Goal: Information Seeking & Learning: Learn about a topic

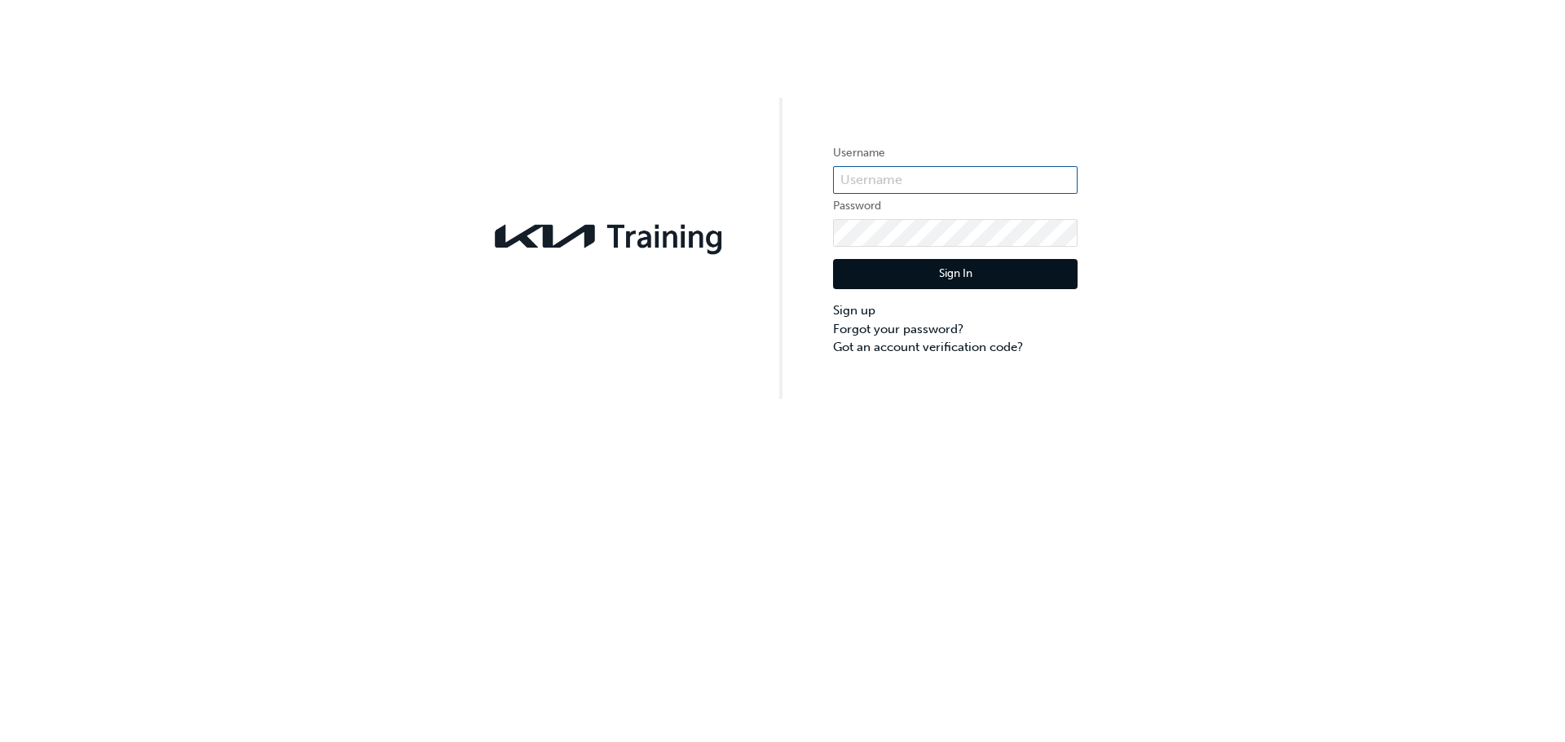
click at [881, 185] on input "text" at bounding box center [955, 180] width 244 height 28
type input "KAU82485G6"
click at [1016, 269] on button "Sign In" at bounding box center [955, 274] width 244 height 31
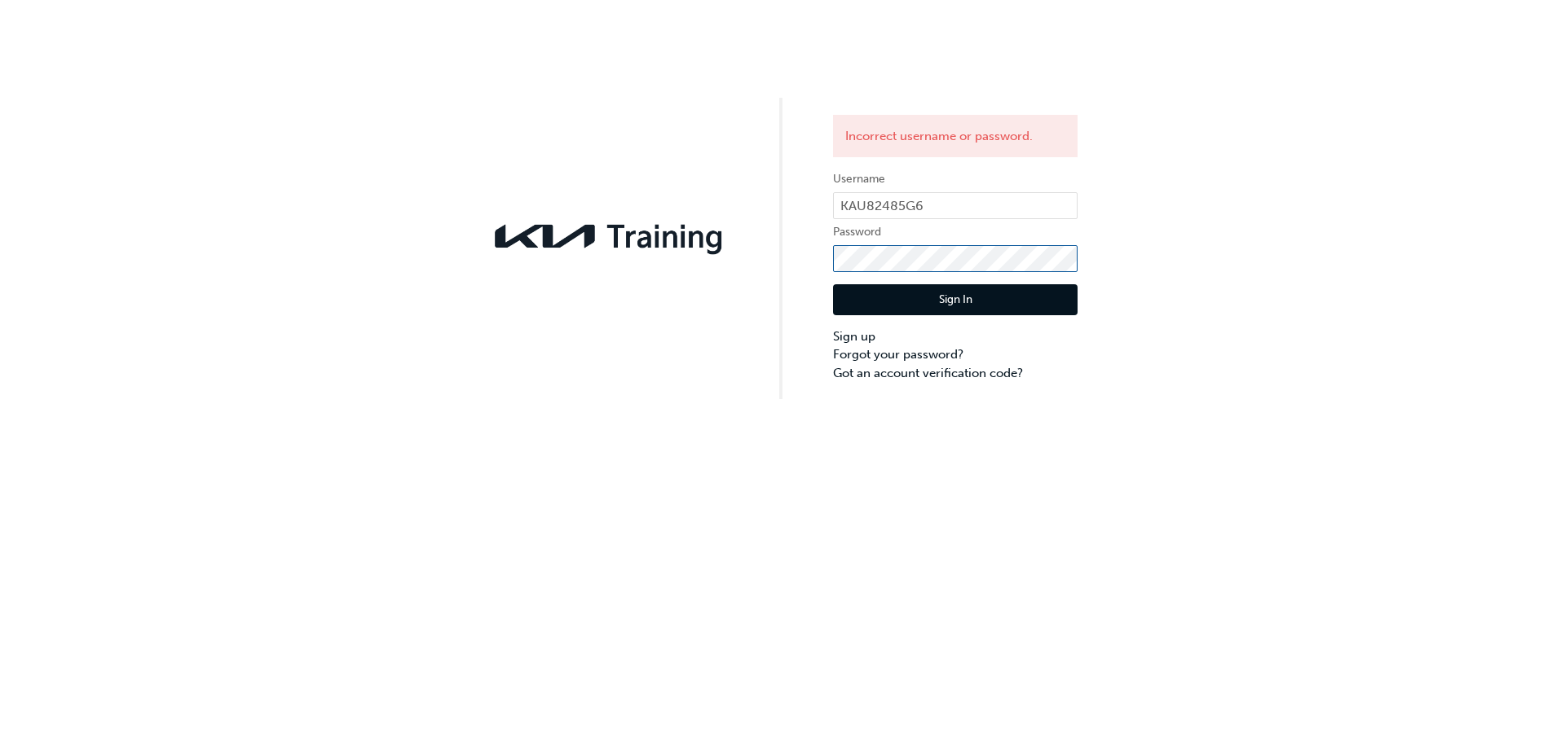
click at [789, 257] on div "Incorrect username or password. Username KAU82485G6 Password Sign In Sign up Fo…" at bounding box center [782, 199] width 1565 height 399
click at [881, 284] on div "Sign In Sign up Forgot your password? Got an account verification code?" at bounding box center [955, 327] width 244 height 110
click at [949, 306] on button "Sign In" at bounding box center [955, 299] width 244 height 31
click at [869, 271] on form "Username KAU82485G6 Password Sign In Sign up Forgot your password? Got an accou…" at bounding box center [955, 275] width 244 height 213
drag, startPoint x: 926, startPoint y: 272, endPoint x: 784, endPoint y: 257, distance: 142.5
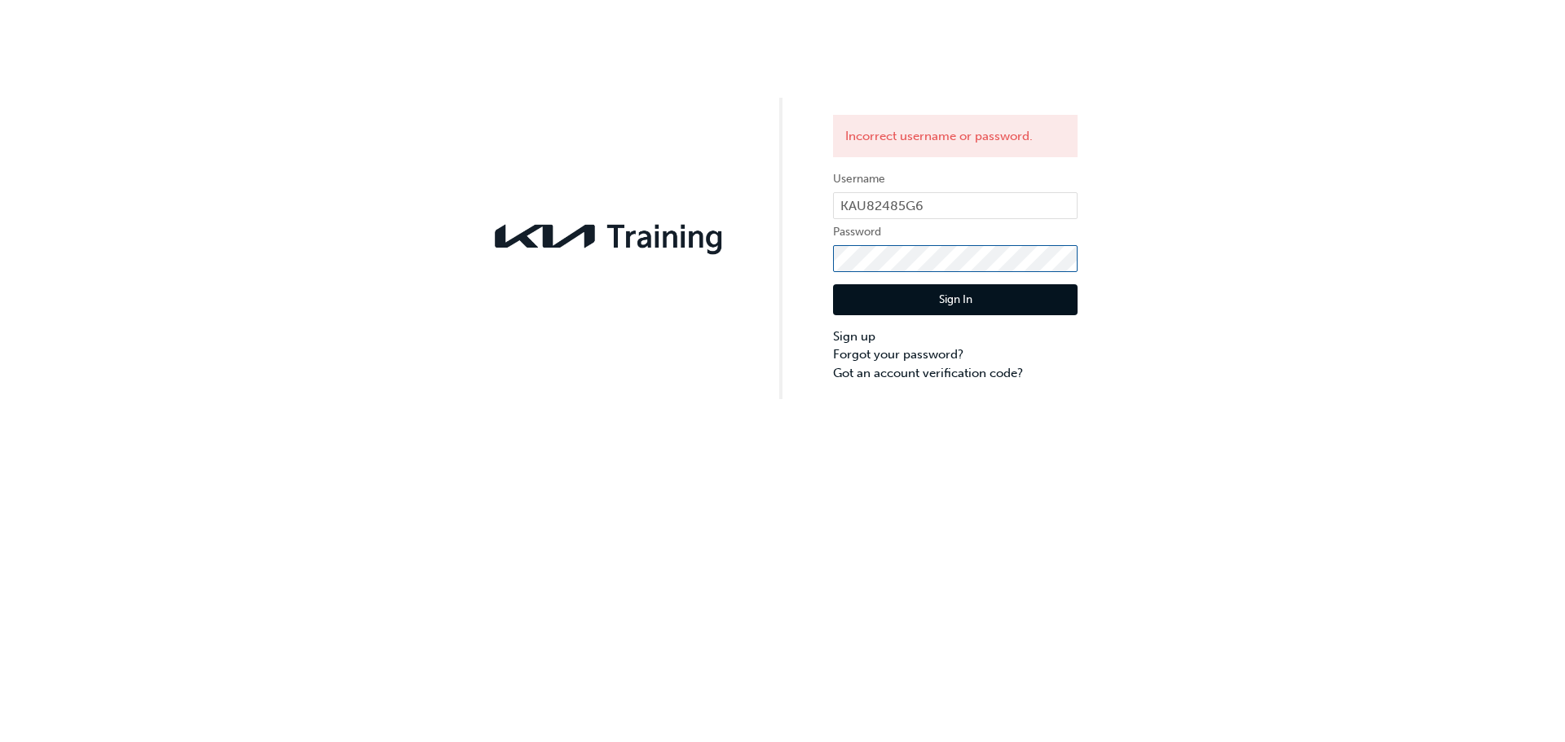
click at [784, 257] on div "Incorrect username or password. Username KAU82485G6 Password Sign In Sign up Fo…" at bounding box center [782, 199] width 1565 height 399
click button "Sign In" at bounding box center [955, 299] width 244 height 31
click at [753, 254] on div "Incorrect username or password. Username KAU82485G6 Password Sign In Sign up Fo…" at bounding box center [782, 199] width 1565 height 399
click button "Sign In" at bounding box center [955, 299] width 244 height 31
click at [918, 358] on link "Forgot your password?" at bounding box center [955, 355] width 244 height 19
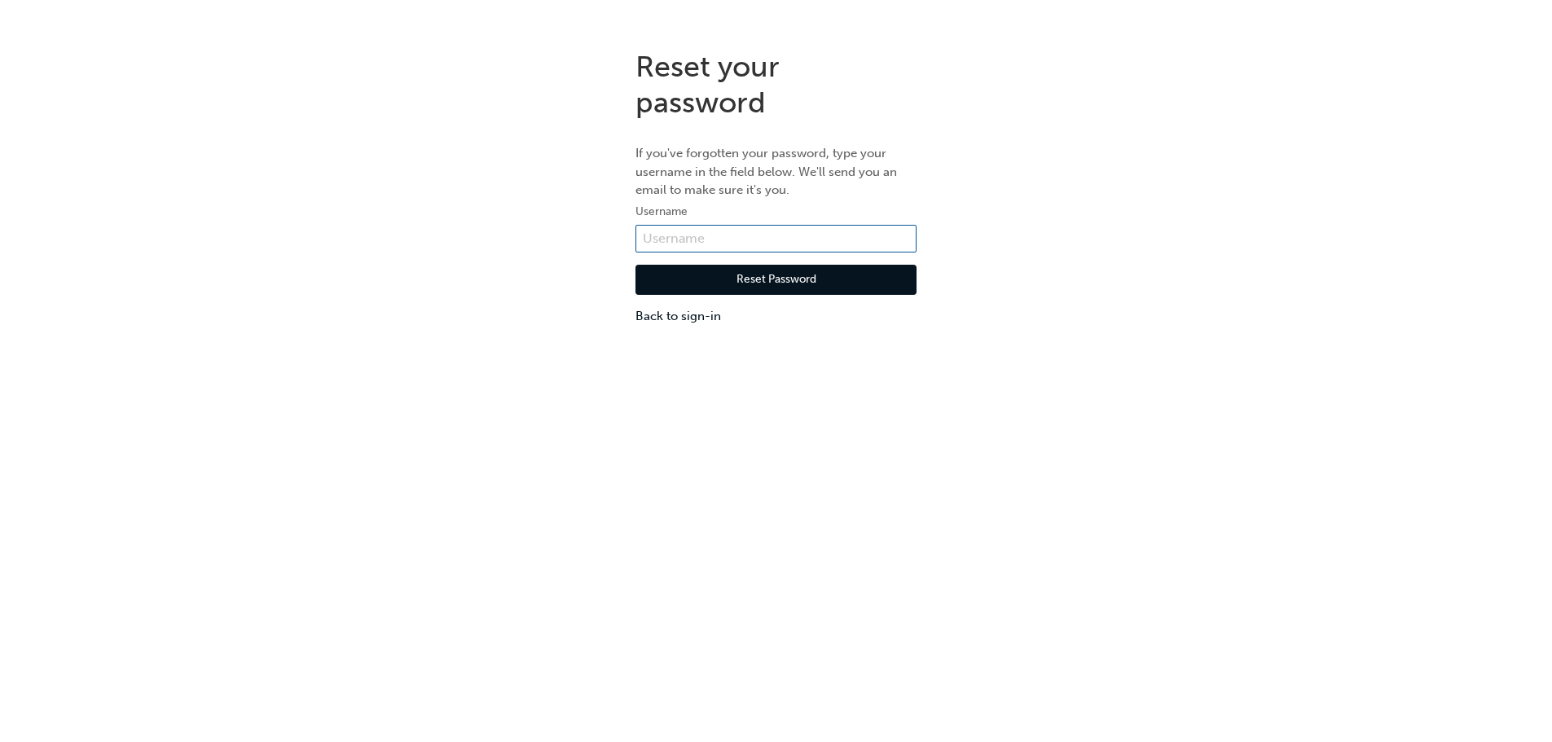
click at [758, 249] on input "text" at bounding box center [776, 239] width 281 height 28
type input "KAU82485G6"
click at [777, 295] on div "Reset Password Back to sign-in" at bounding box center [776, 289] width 281 height 73
click at [779, 286] on button "Reset Password" at bounding box center [776, 280] width 281 height 31
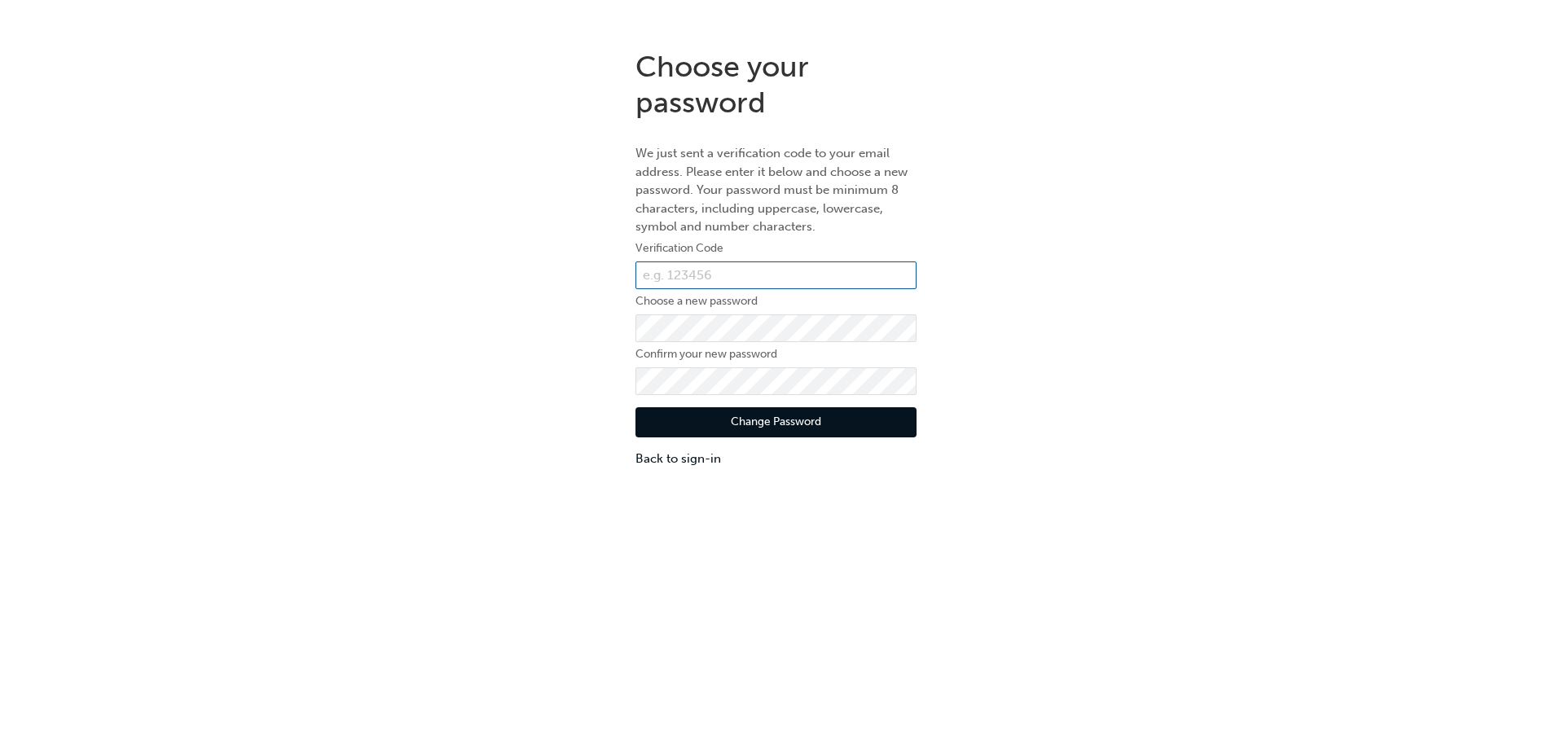
click at [779, 286] on input "text" at bounding box center [776, 276] width 281 height 28
paste input "060700"
type input "060700"
click at [711, 399] on div "Change Password Back to sign-in" at bounding box center [776, 431] width 281 height 73
click at [780, 420] on button "Change Password" at bounding box center [776, 422] width 281 height 31
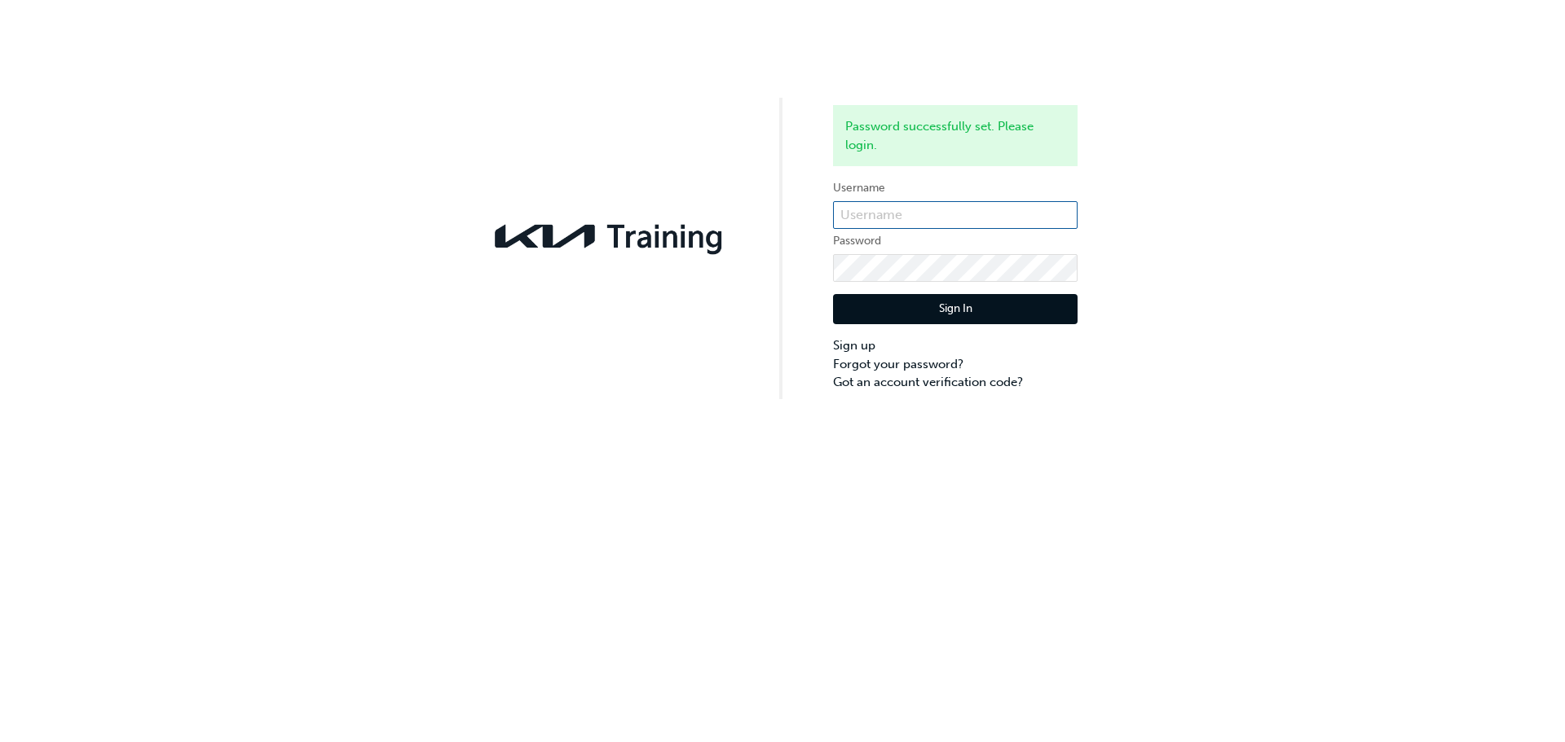
click at [900, 215] on input "text" at bounding box center [955, 215] width 244 height 28
type input "KAU82485G6"
click at [869, 315] on button "Sign In" at bounding box center [955, 309] width 244 height 31
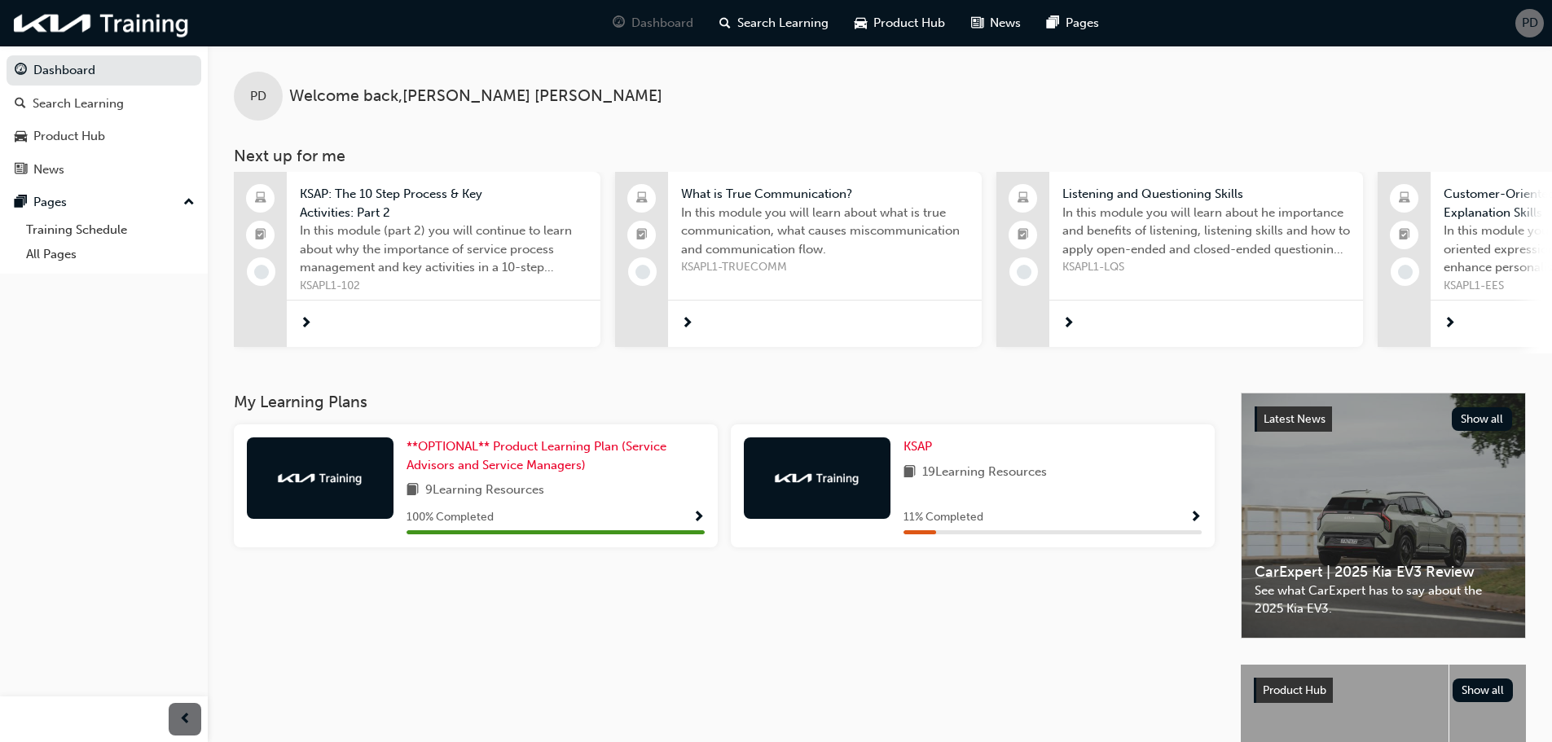
click at [964, 483] on span "19 Learning Resources" at bounding box center [984, 473] width 125 height 20
click at [1196, 522] on span "Show Progress" at bounding box center [1196, 518] width 12 height 15
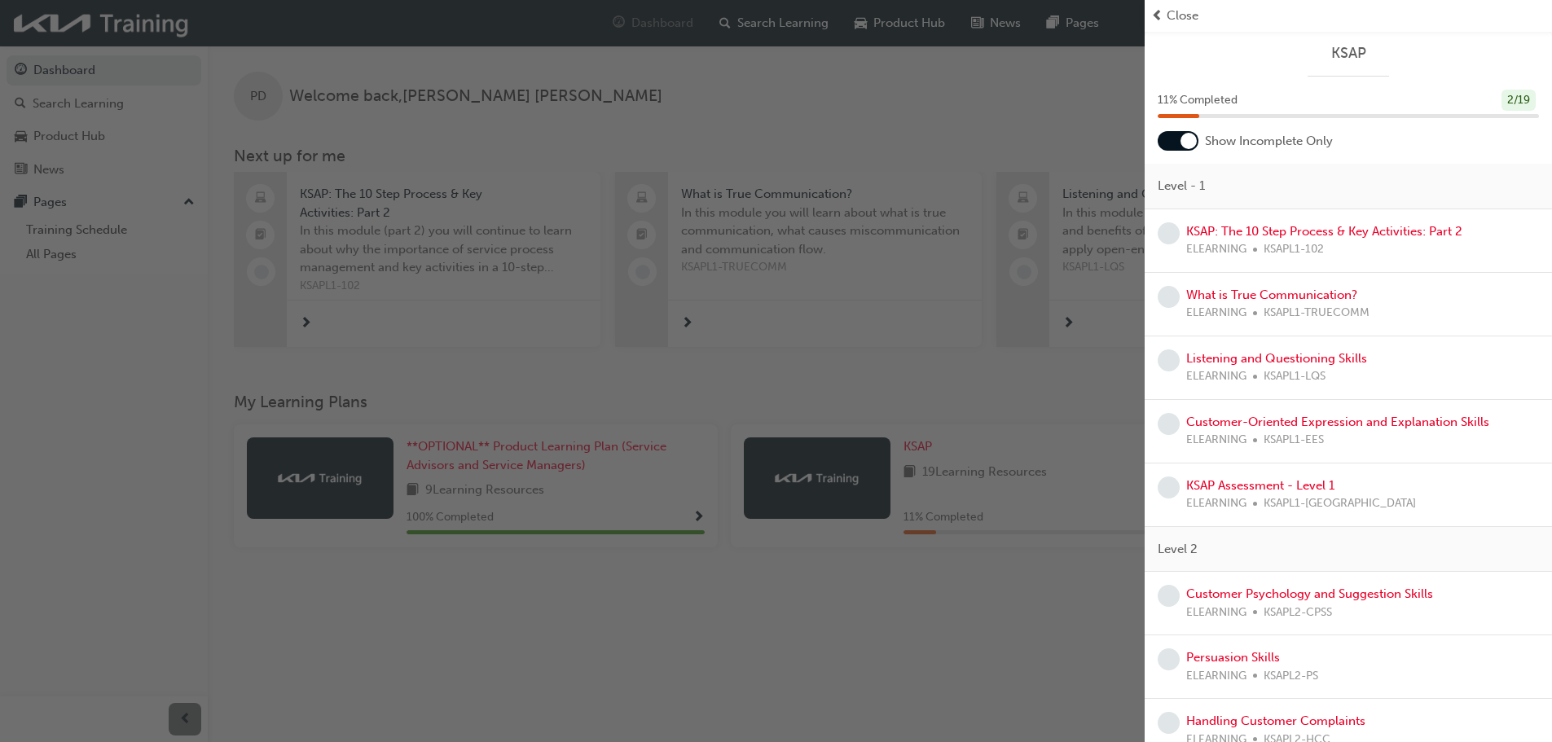
click at [1186, 141] on div at bounding box center [1189, 141] width 16 height 16
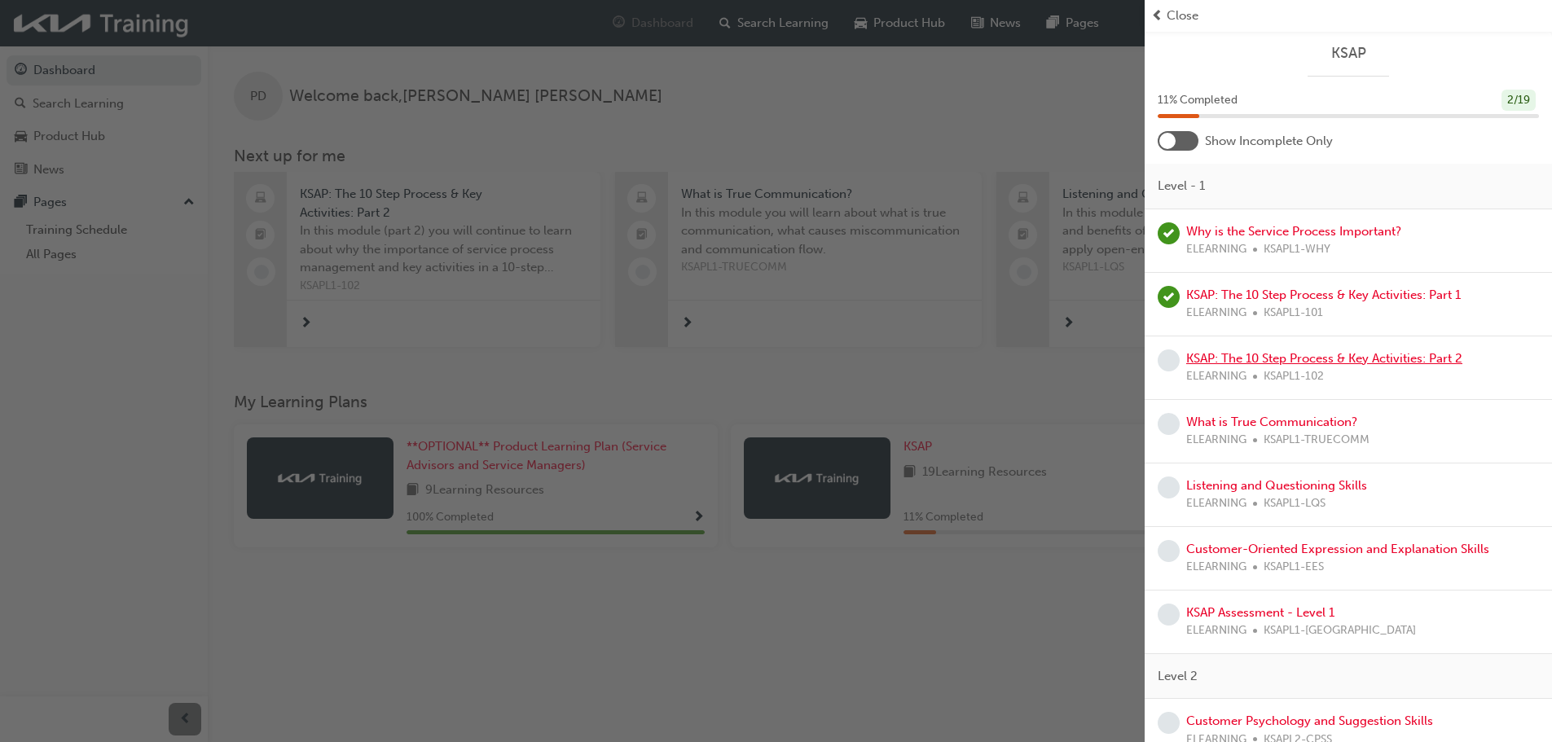
click at [1277, 363] on link "KSAP: The 10 Step Process & Key Activities: Part 2" at bounding box center [1324, 358] width 276 height 15
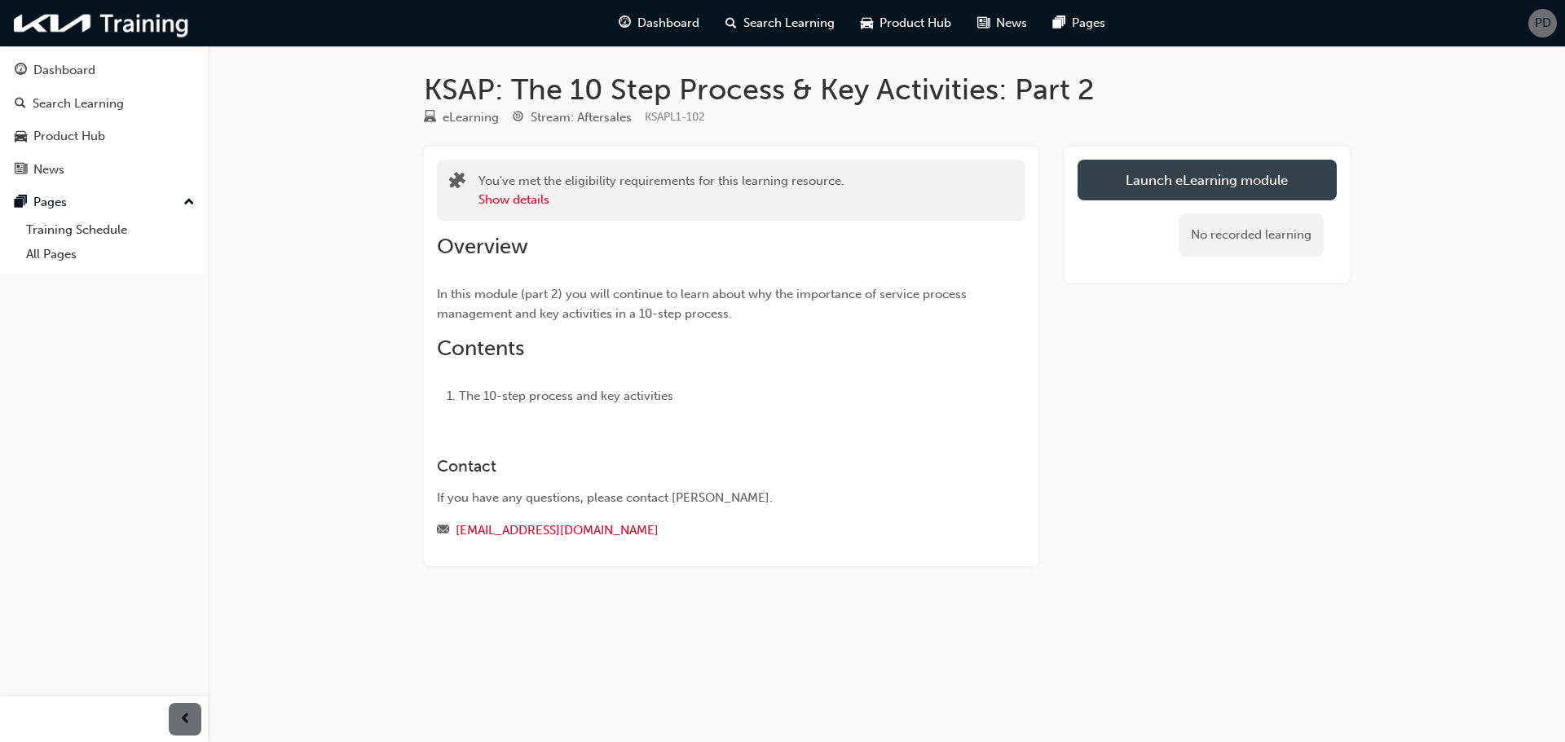
click at [1138, 176] on link "Launch eLearning module" at bounding box center [1206, 180] width 259 height 41
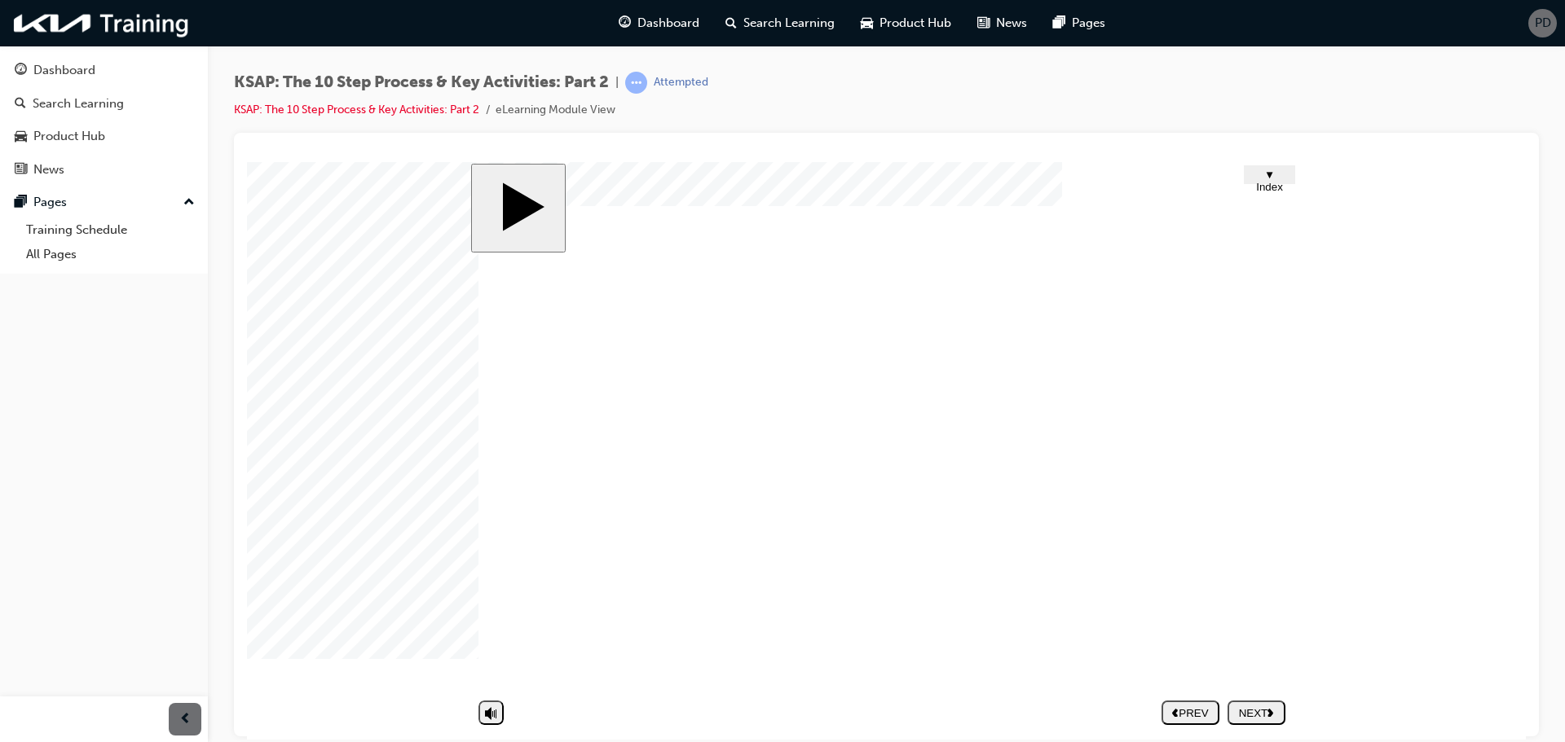
click at [1248, 711] on div "NEXT" at bounding box center [1256, 712] width 45 height 12
click at [1253, 709] on nav "PREV NEXT SUBMIT" at bounding box center [1223, 711] width 124 height 37
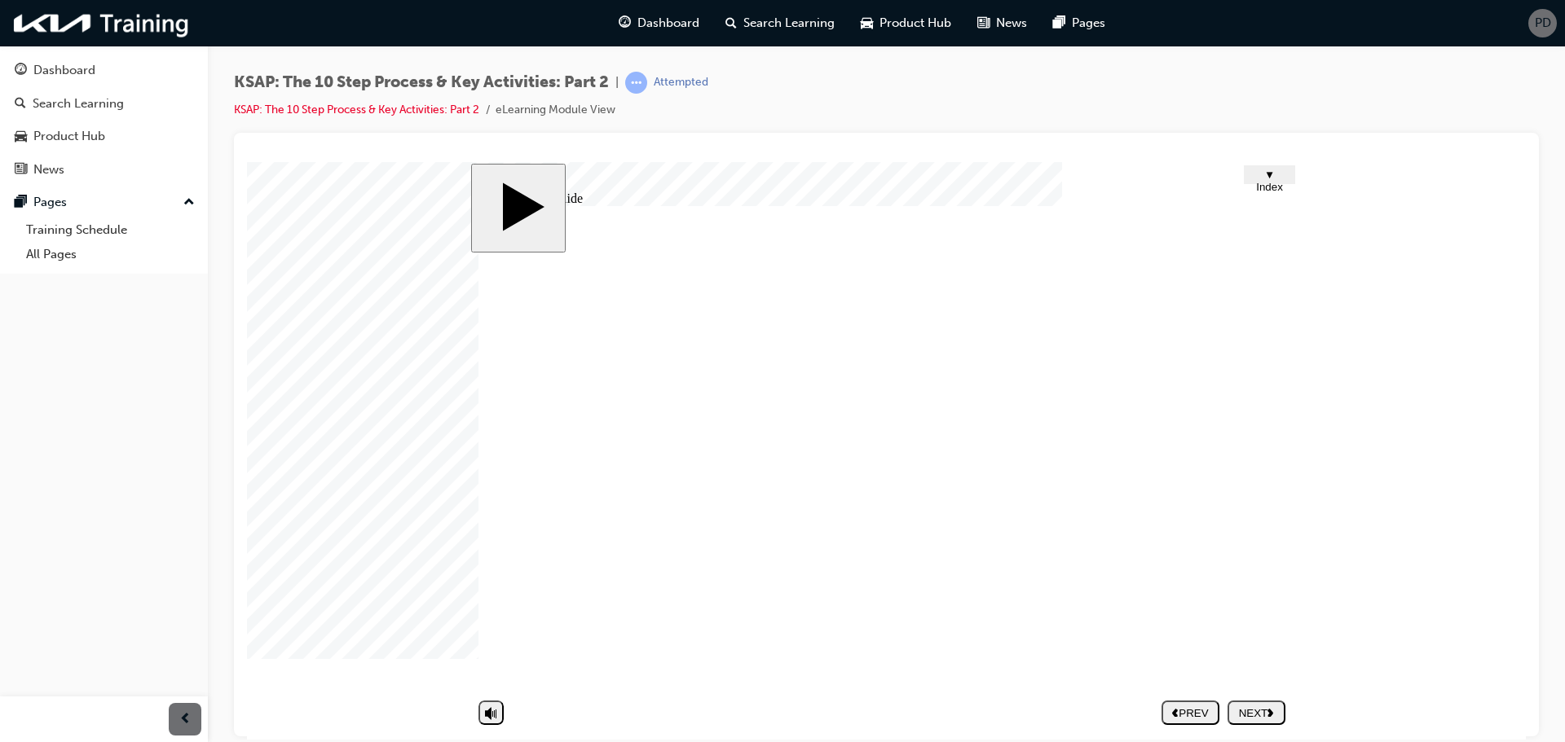
click at [247, 161] on image at bounding box center [247, 161] width 0 height 0
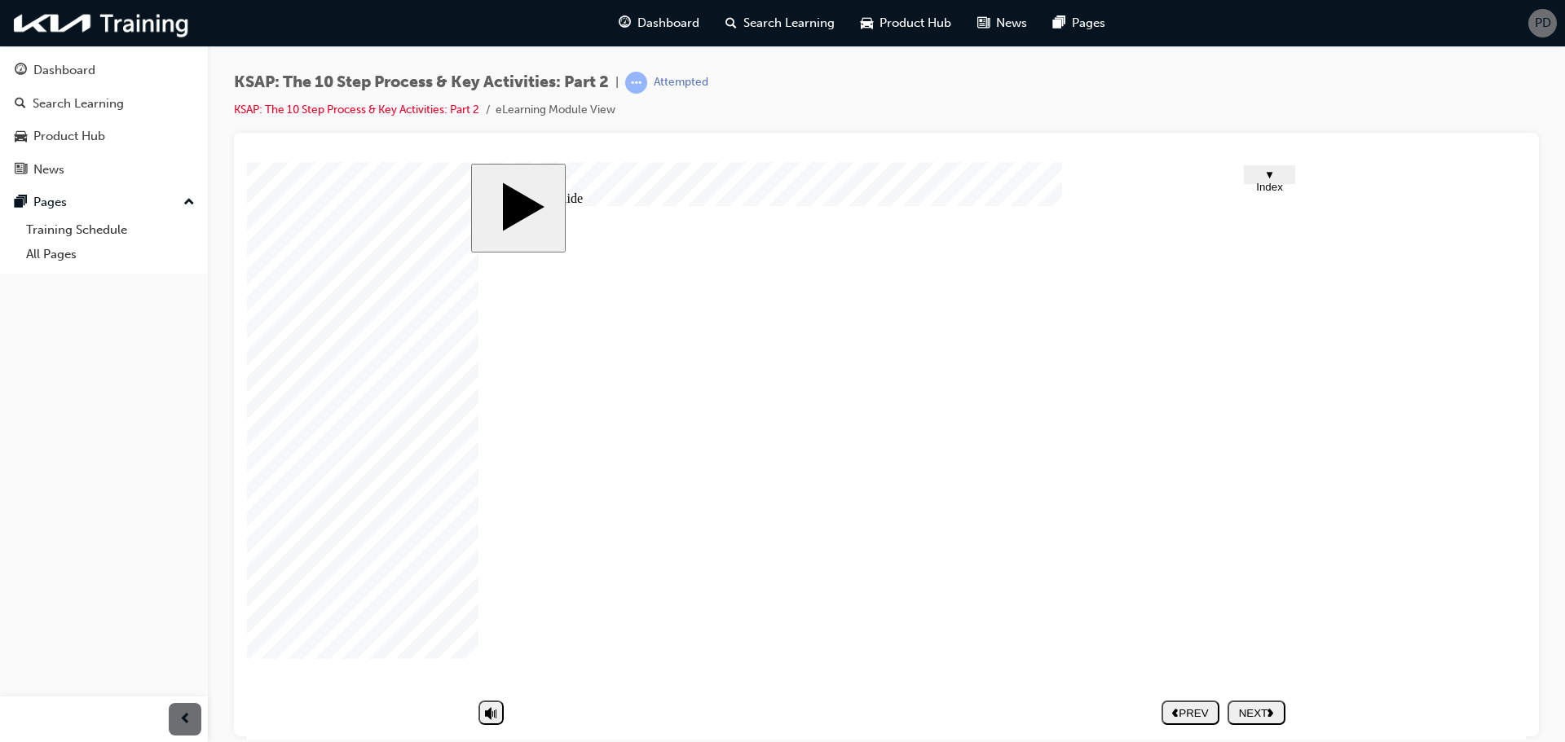
click at [1248, 714] on nav "PREV NEXT SUBMIT" at bounding box center [1223, 711] width 124 height 37
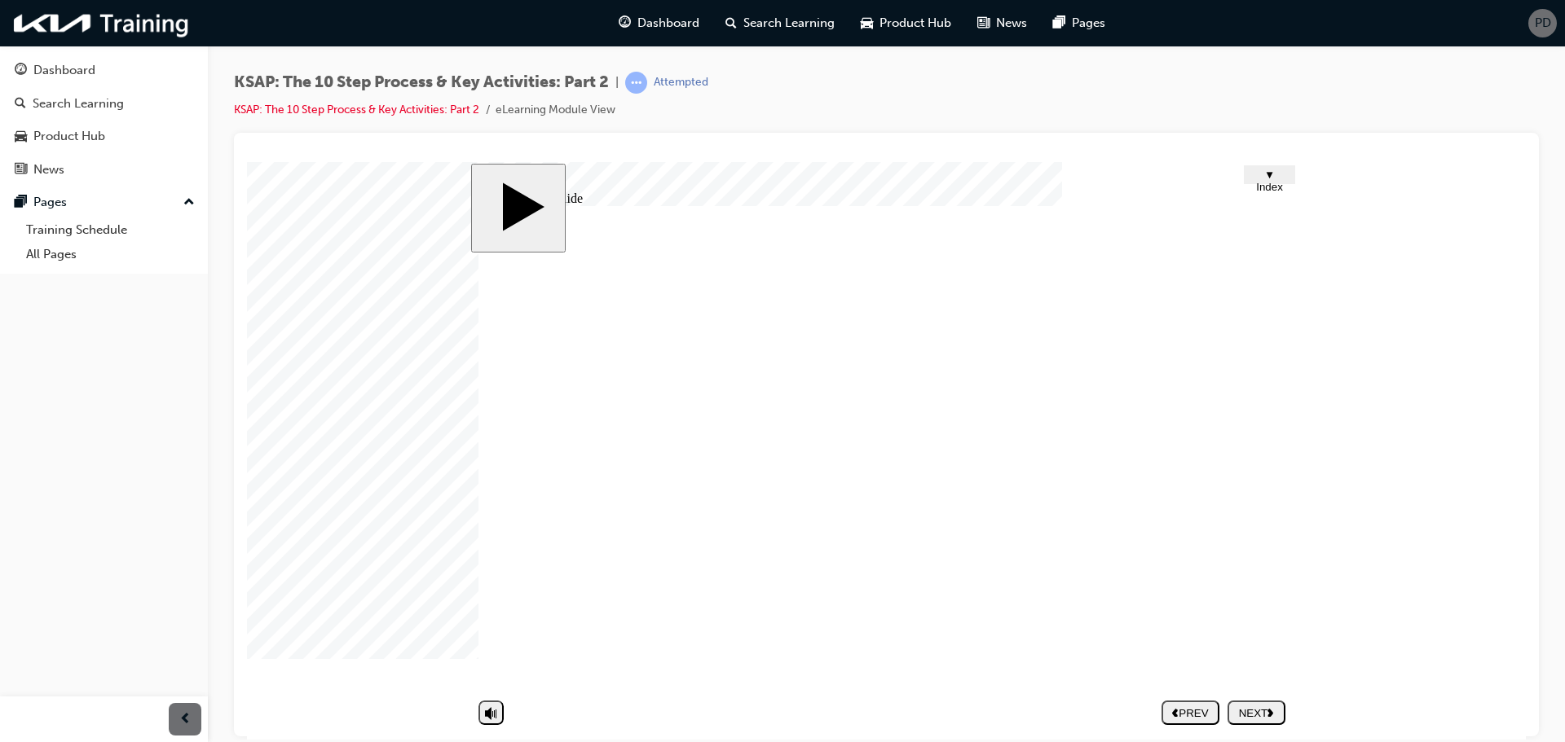
click at [1248, 714] on nav "PREV NEXT SUBMIT" at bounding box center [1223, 711] width 124 height 37
click at [1248, 710] on div "NEXT" at bounding box center [1256, 712] width 45 height 12
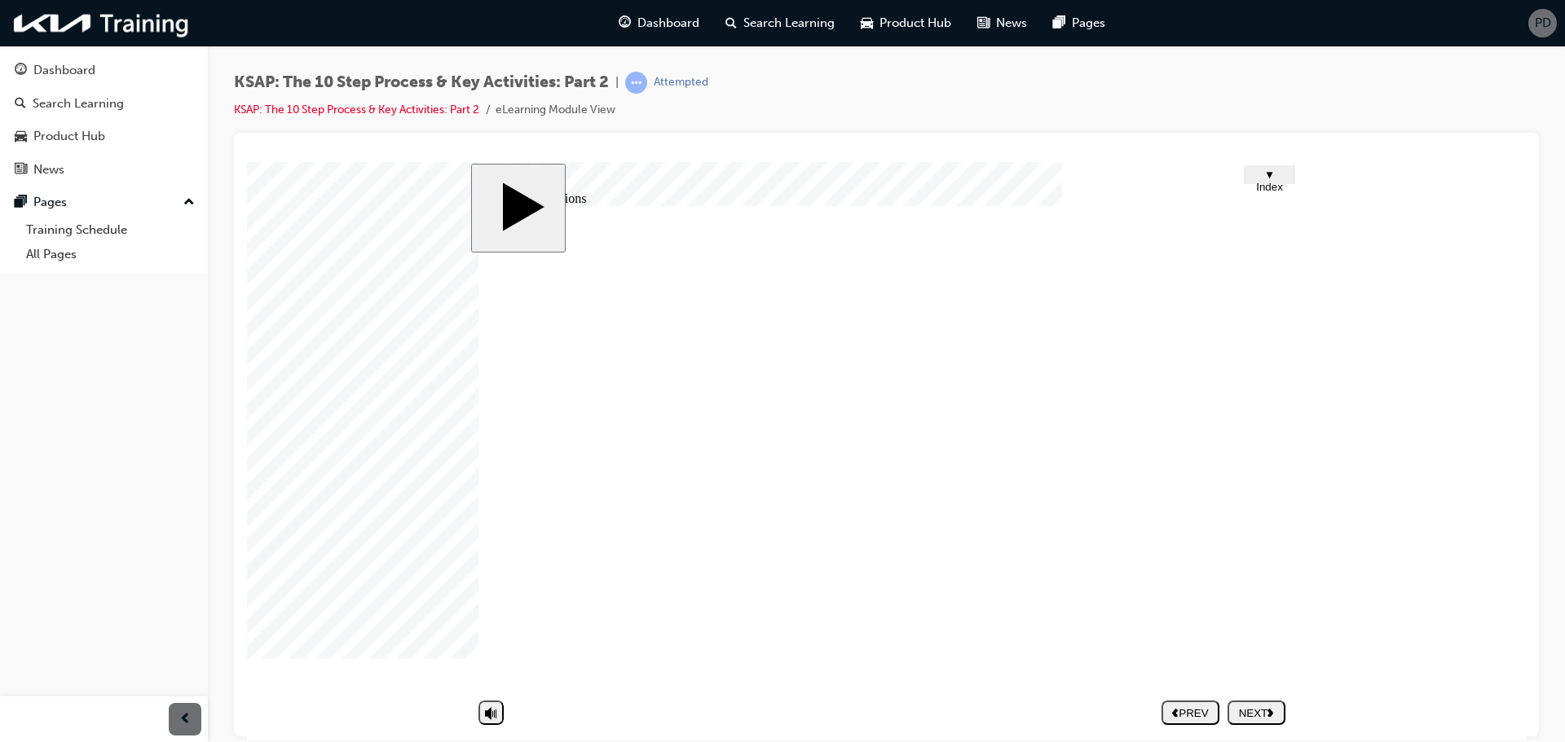
click at [1230, 701] on button "NEXT" at bounding box center [1256, 712] width 58 height 24
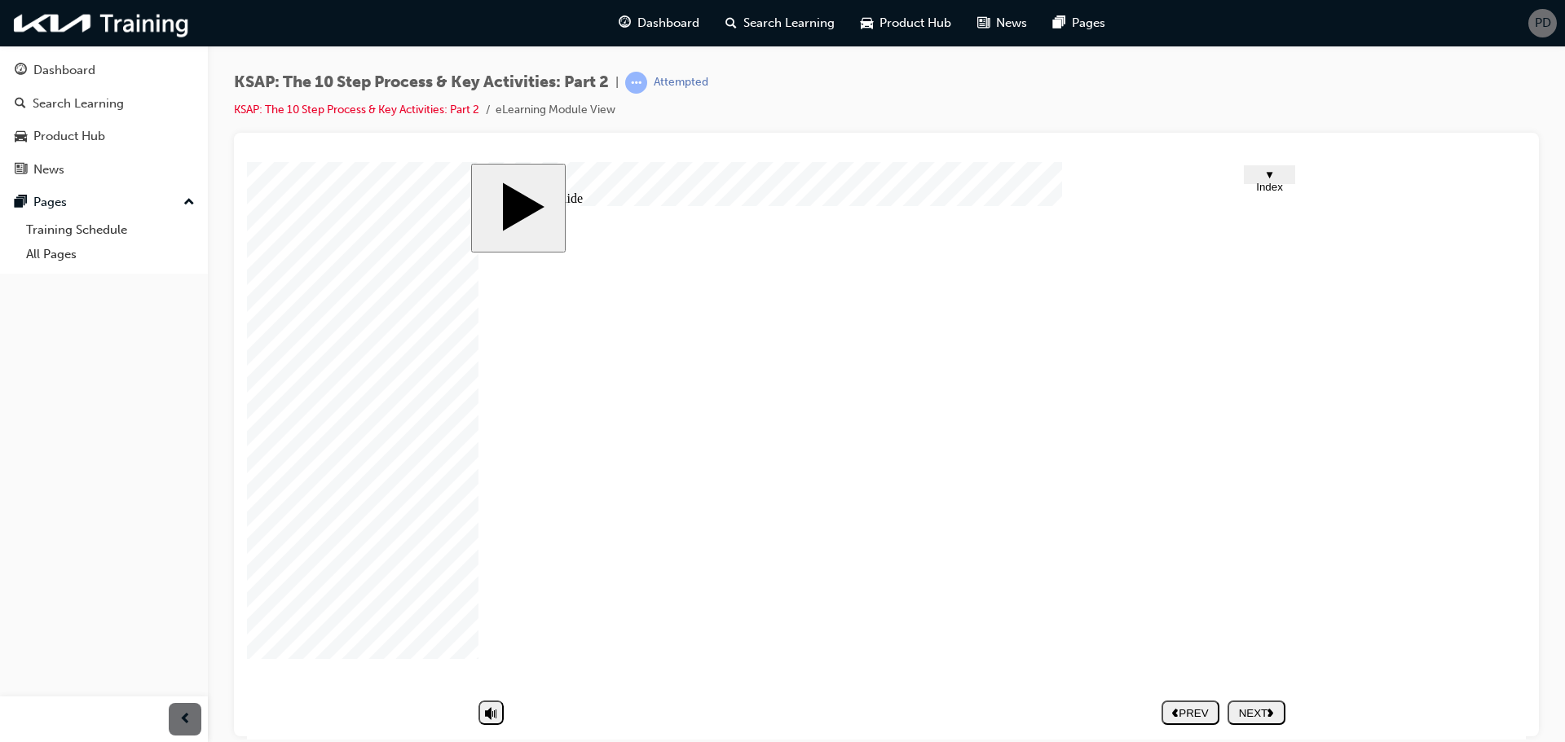
click at [1262, 701] on button "NEXT" at bounding box center [1256, 712] width 58 height 24
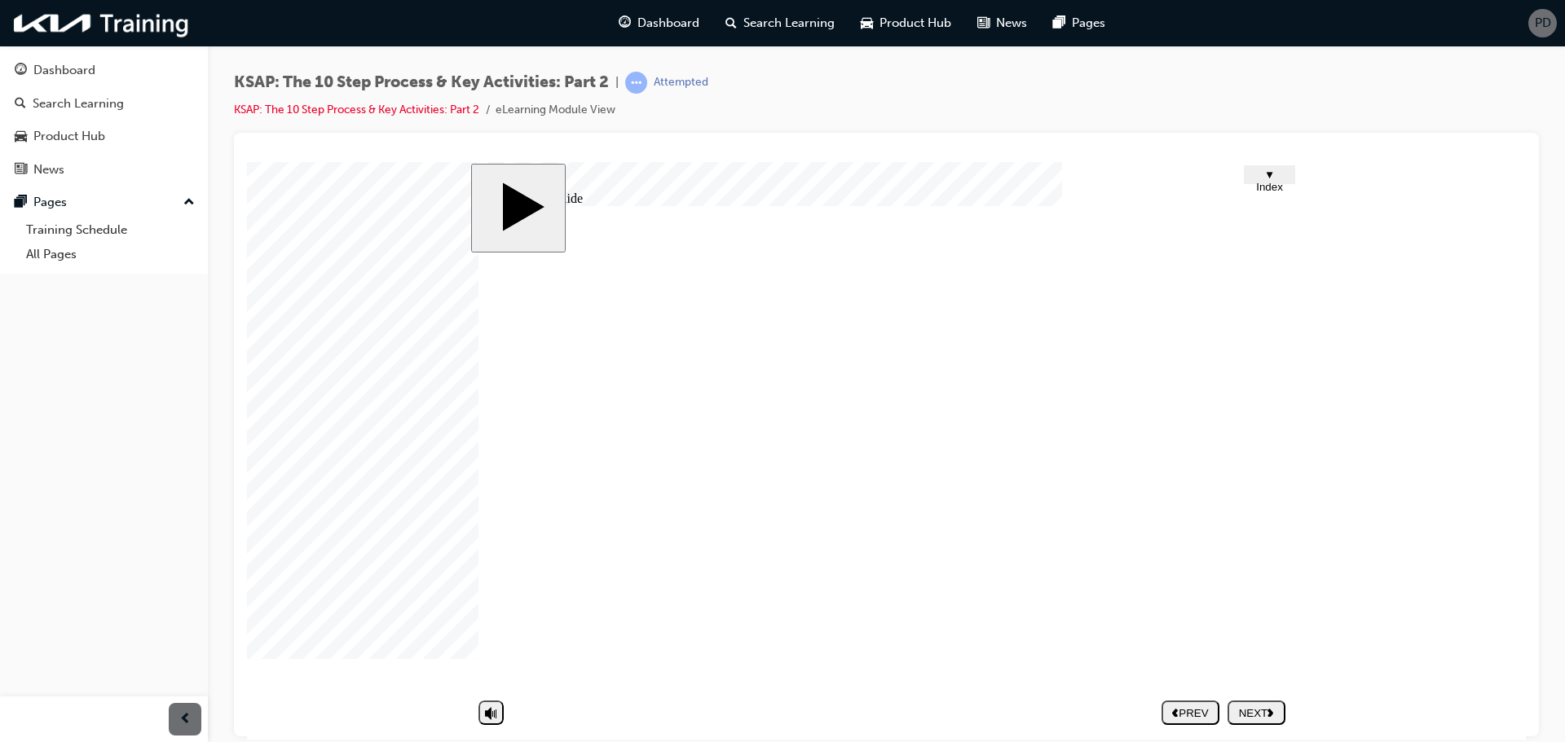
click at [1257, 710] on div "NEXT" at bounding box center [1256, 712] width 45 height 12
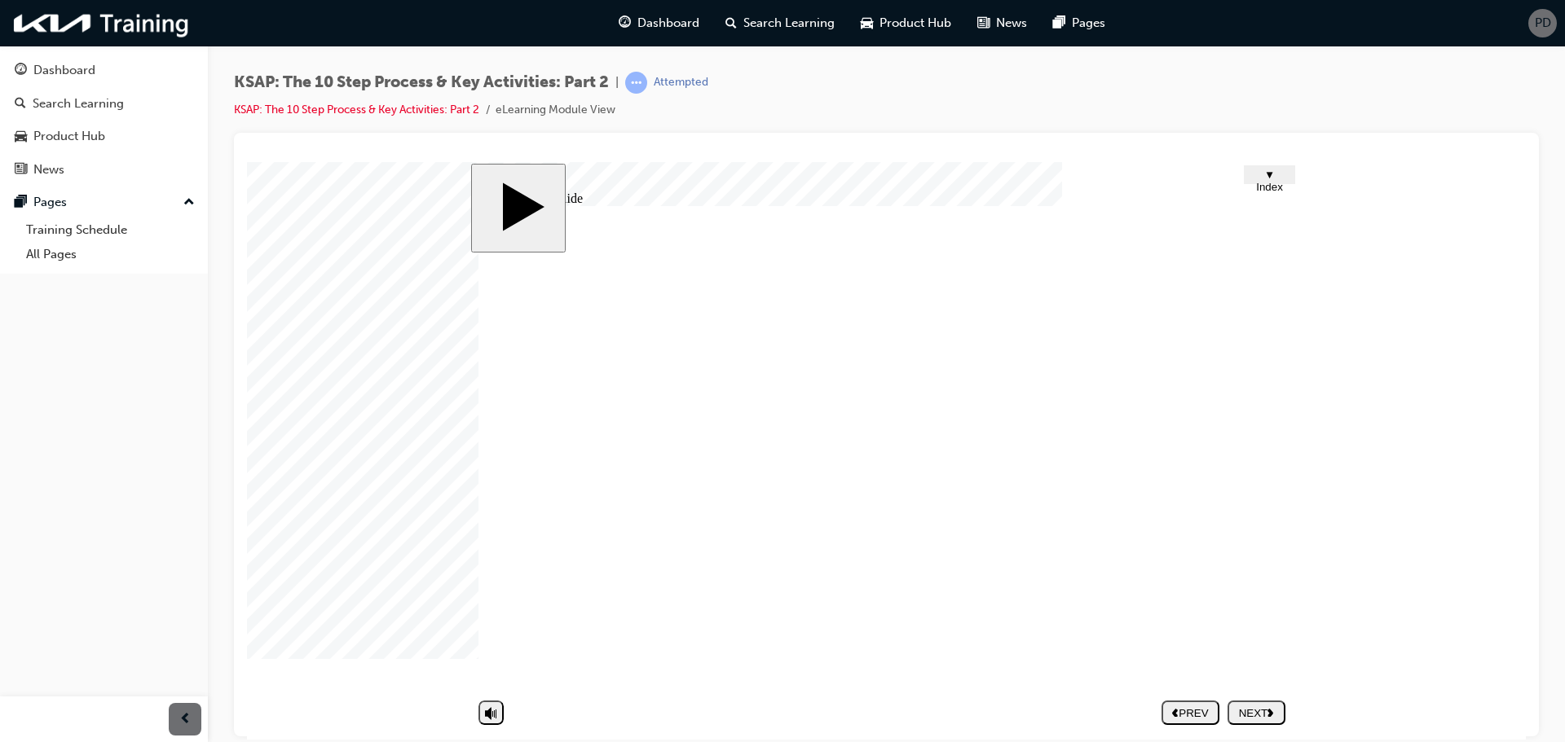
click at [1248, 701] on button "NEXT" at bounding box center [1256, 712] width 58 height 24
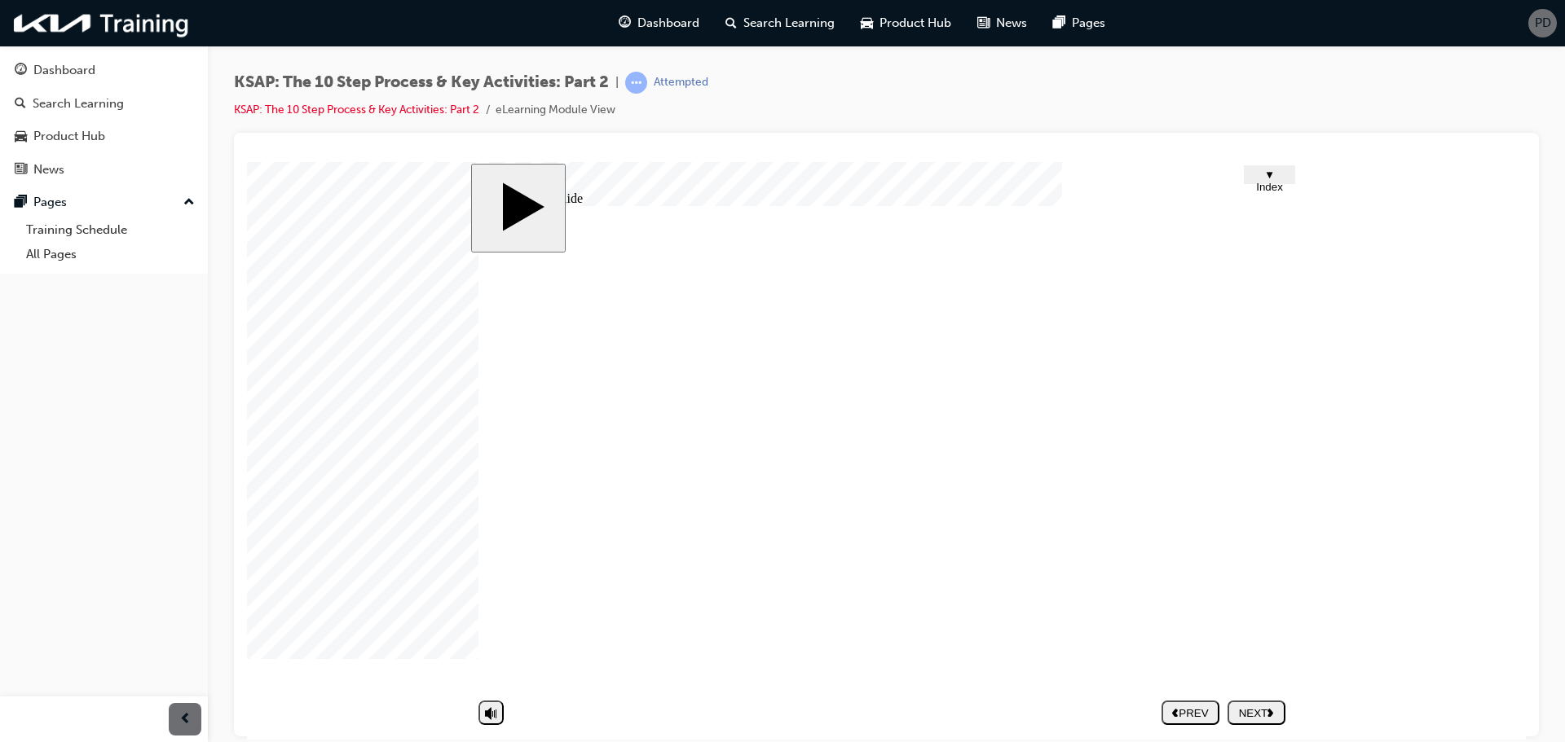
click at [784, 468] on div "Rectangle 5 Rectangle 3 1 Rectangle 3 2 Rectangle 3 3 1 3 Rectangle 2 Group 1 M…" at bounding box center [885, 453] width 815 height 497
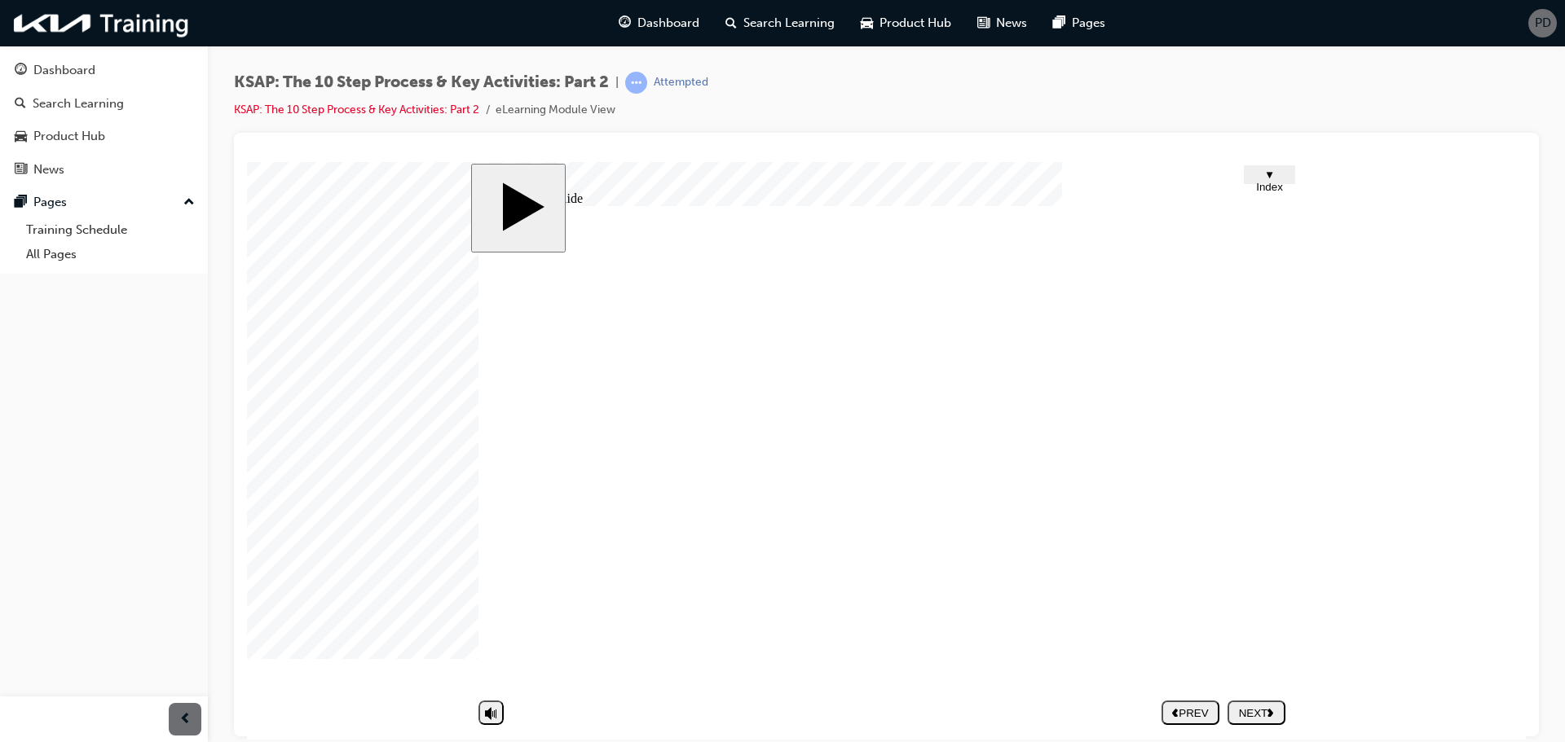
click at [862, 469] on div "Rectangle 5 Rectangle 3 1 Rectangle 3 2 Rectangle 3 3 Rectangle 3 4 1 4 Rectang…" at bounding box center [885, 453] width 815 height 497
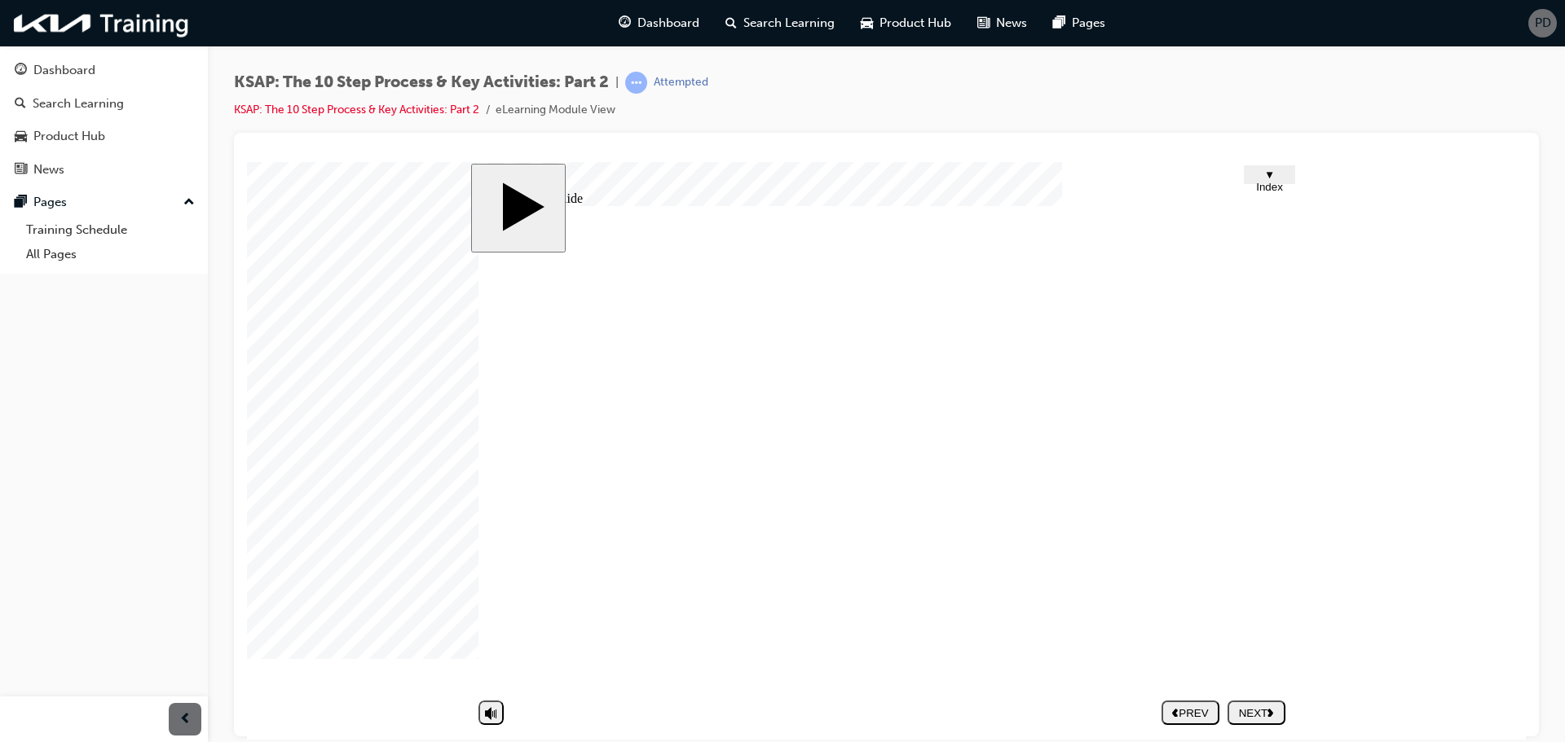
click at [1253, 714] on div "NEXT" at bounding box center [1256, 712] width 45 height 12
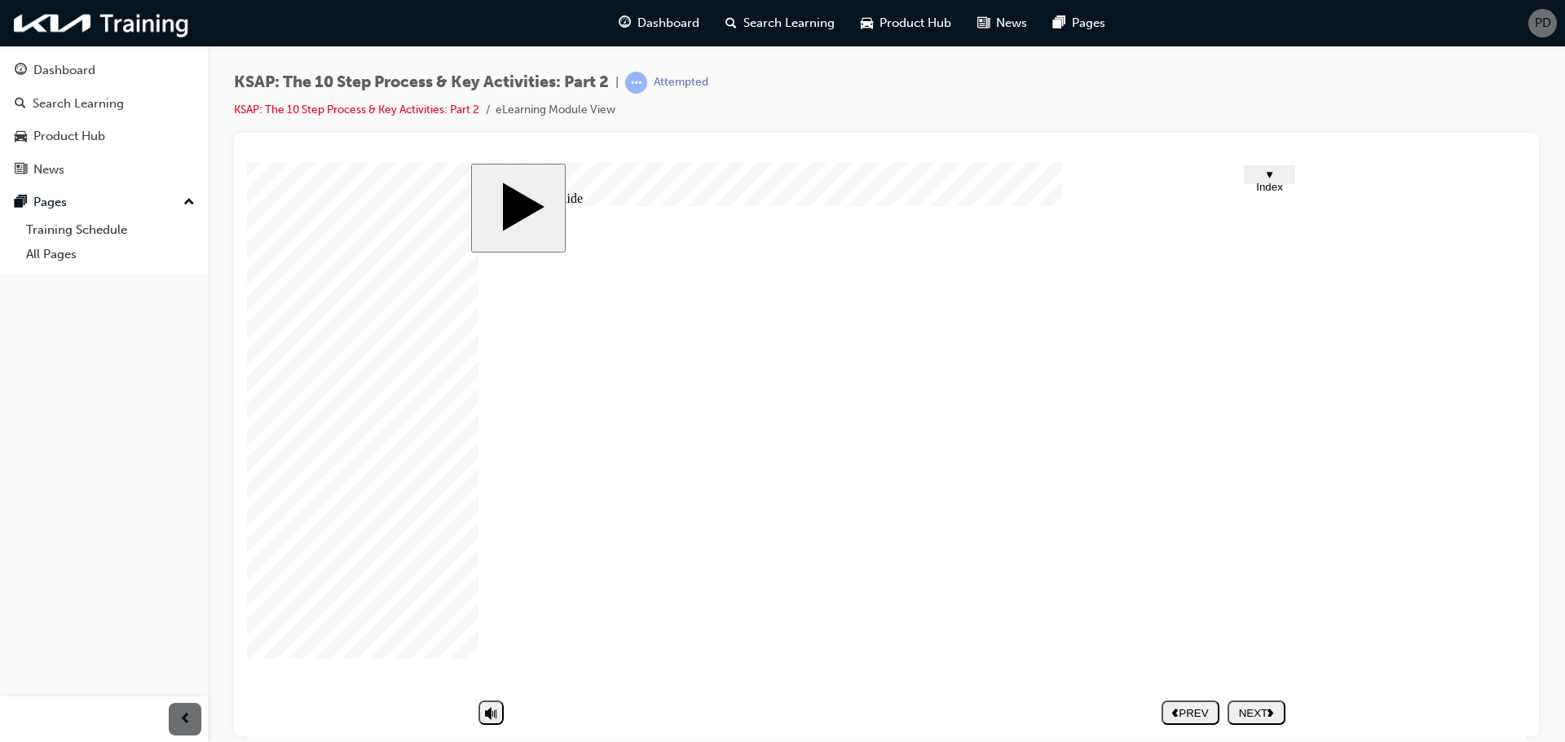
click at [1204, 486] on div "Group 1 2 The 10-step Service Process & Key Activities(2) 1. Key Activities in …" at bounding box center [885, 453] width 815 height 497
click at [1256, 718] on div "NEXT" at bounding box center [1256, 712] width 45 height 12
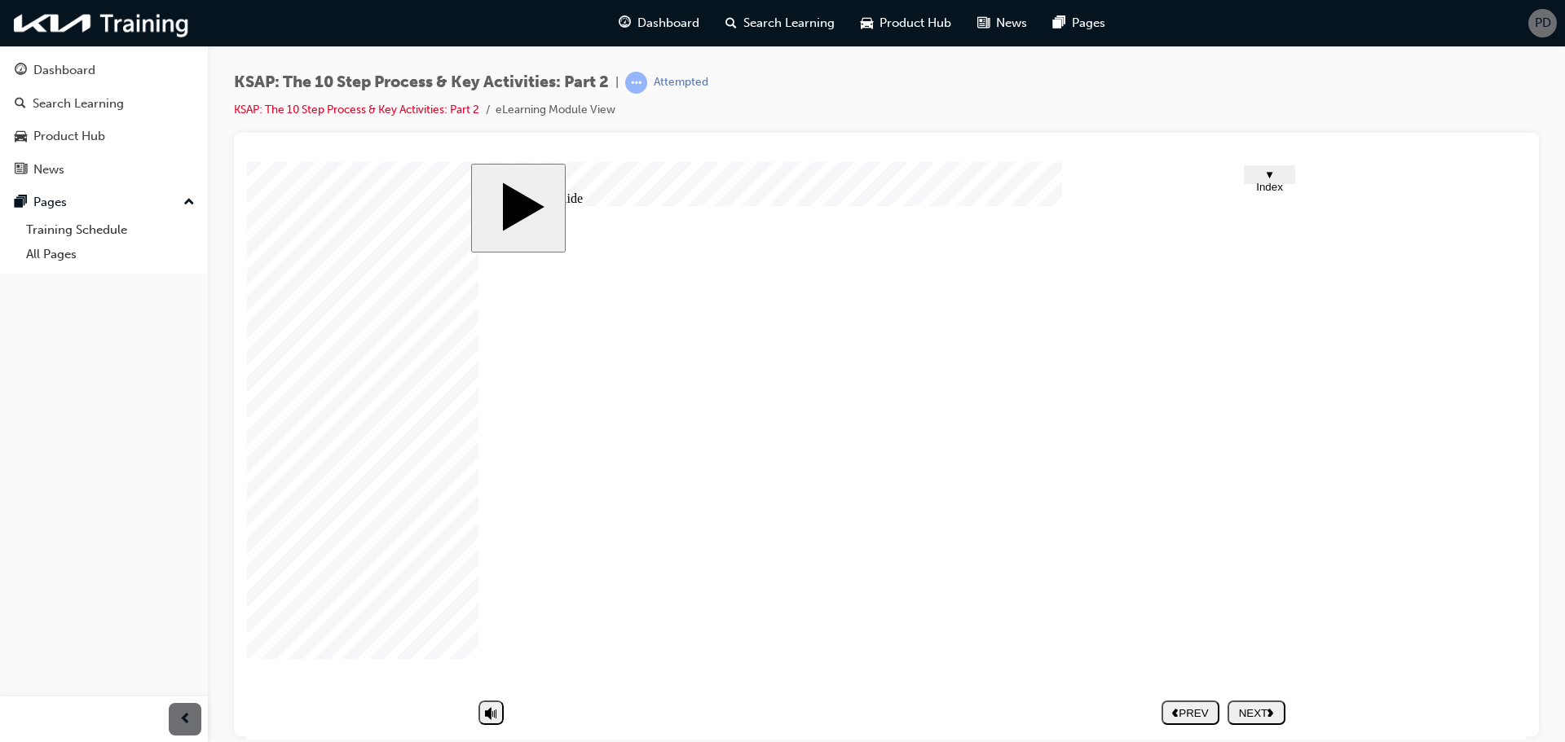
drag, startPoint x: 1283, startPoint y: 481, endPoint x: 1251, endPoint y: 481, distance: 31.8
click at [1277, 481] on div "Group 1 Round Same Side Corner 2 Round Same Side Corner 1 1 Follow Work Progres…" at bounding box center [885, 453] width 815 height 497
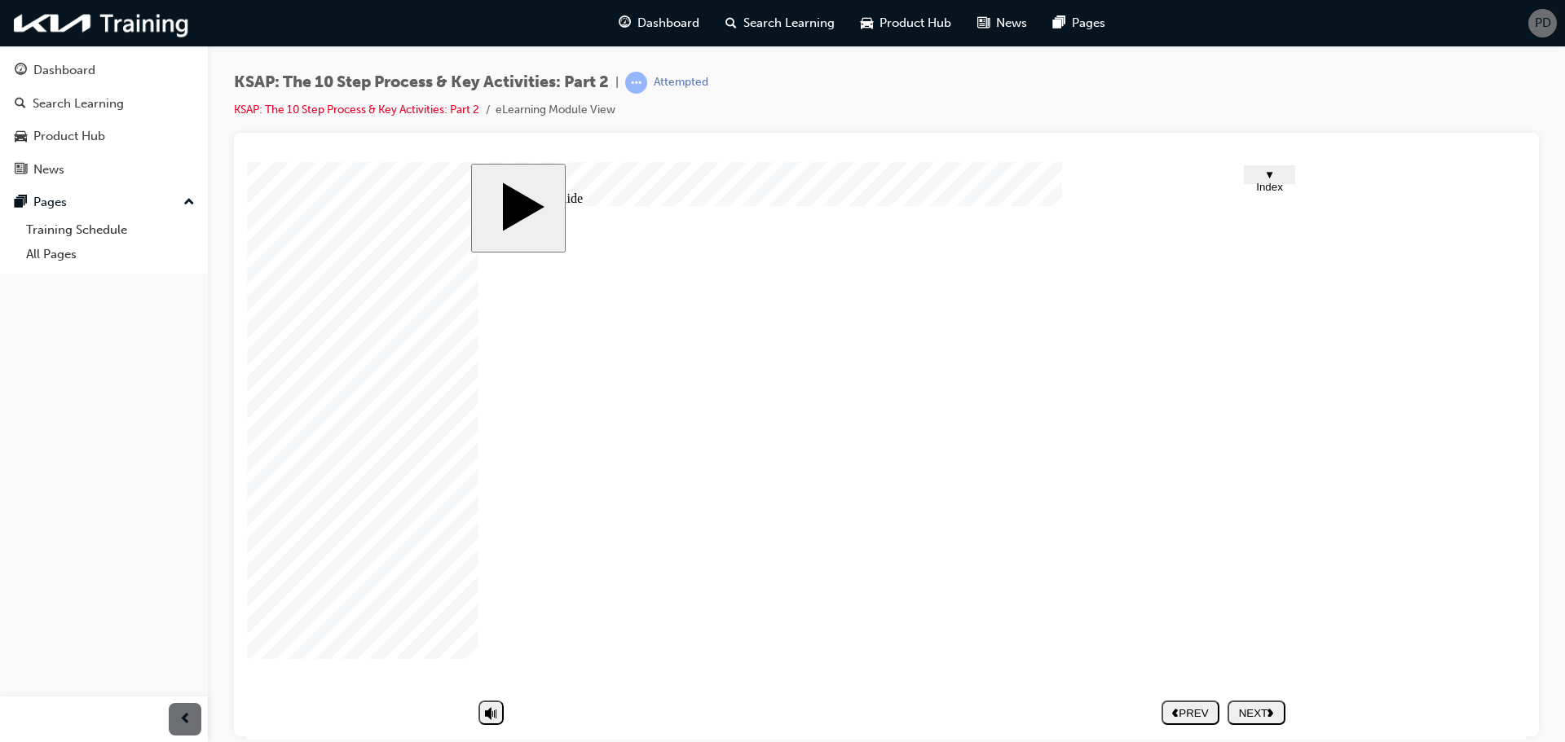
click at [1258, 706] on div "NEXT" at bounding box center [1256, 712] width 45 height 12
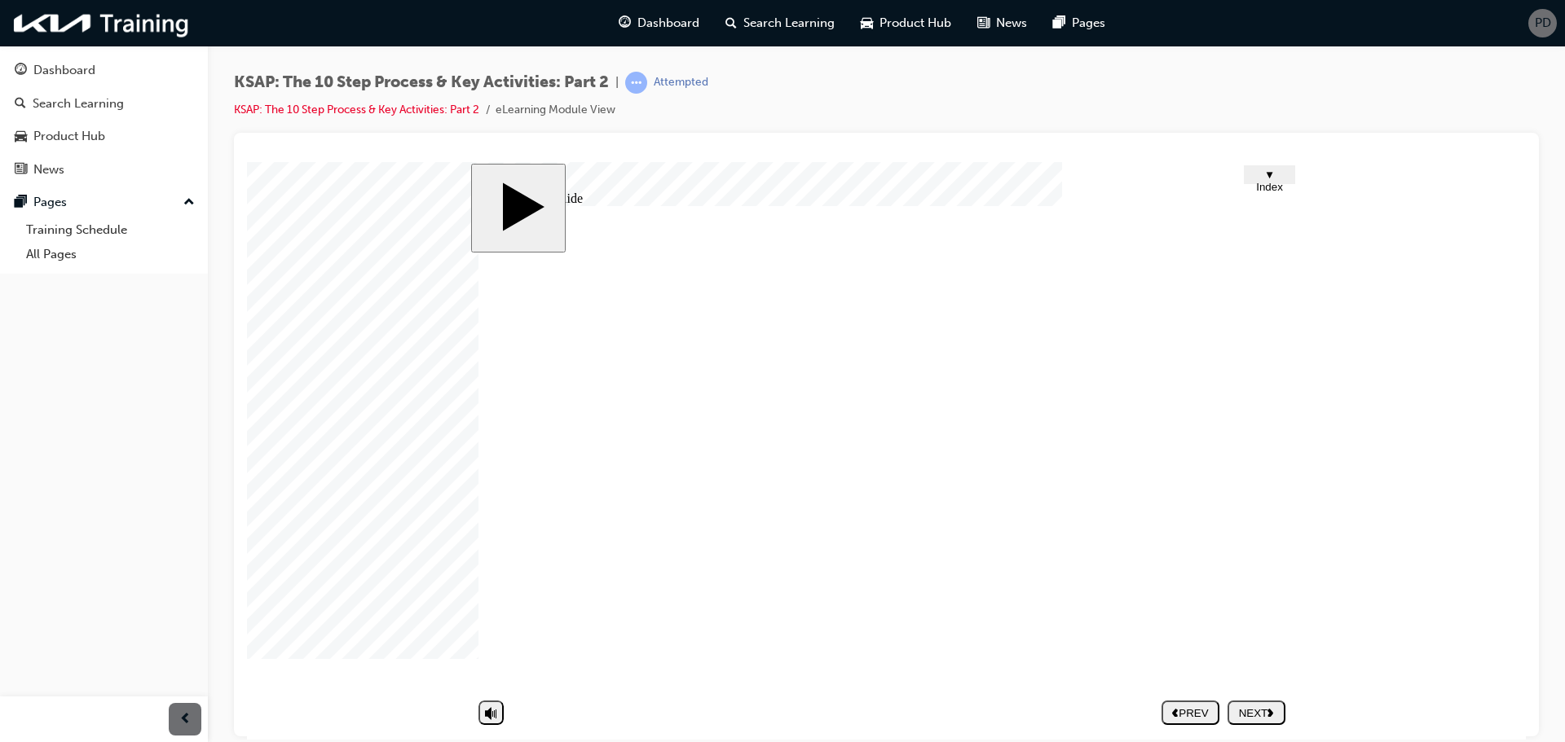
click at [1251, 715] on div "NEXT" at bounding box center [1256, 712] width 45 height 12
click at [1217, 452] on div "Group 1 Round Same Side Corner 2 Round Same Side Corner 1 1 Inspect Outroed Wor…" at bounding box center [885, 453] width 815 height 497
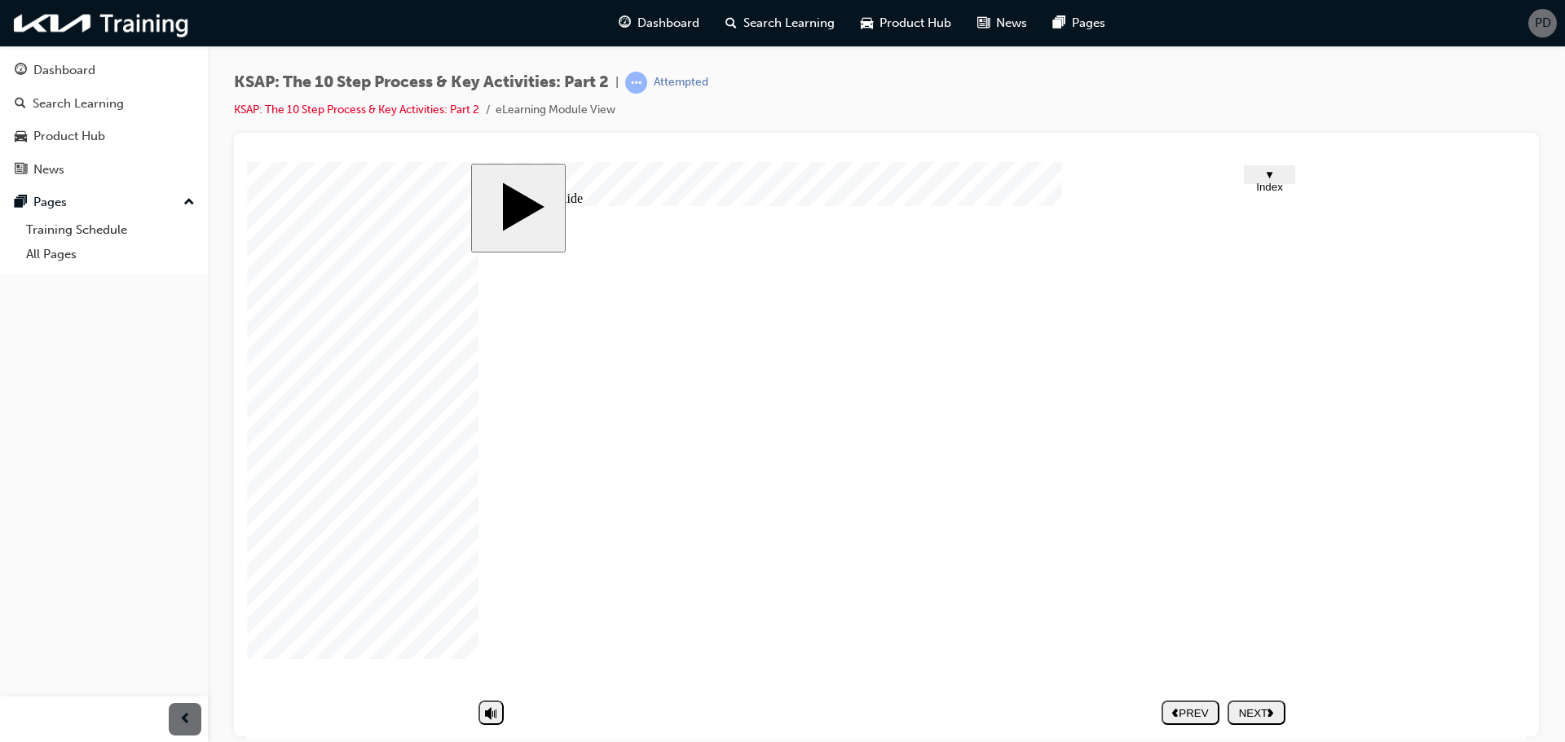
click at [1269, 720] on button "NEXT" at bounding box center [1256, 712] width 58 height 24
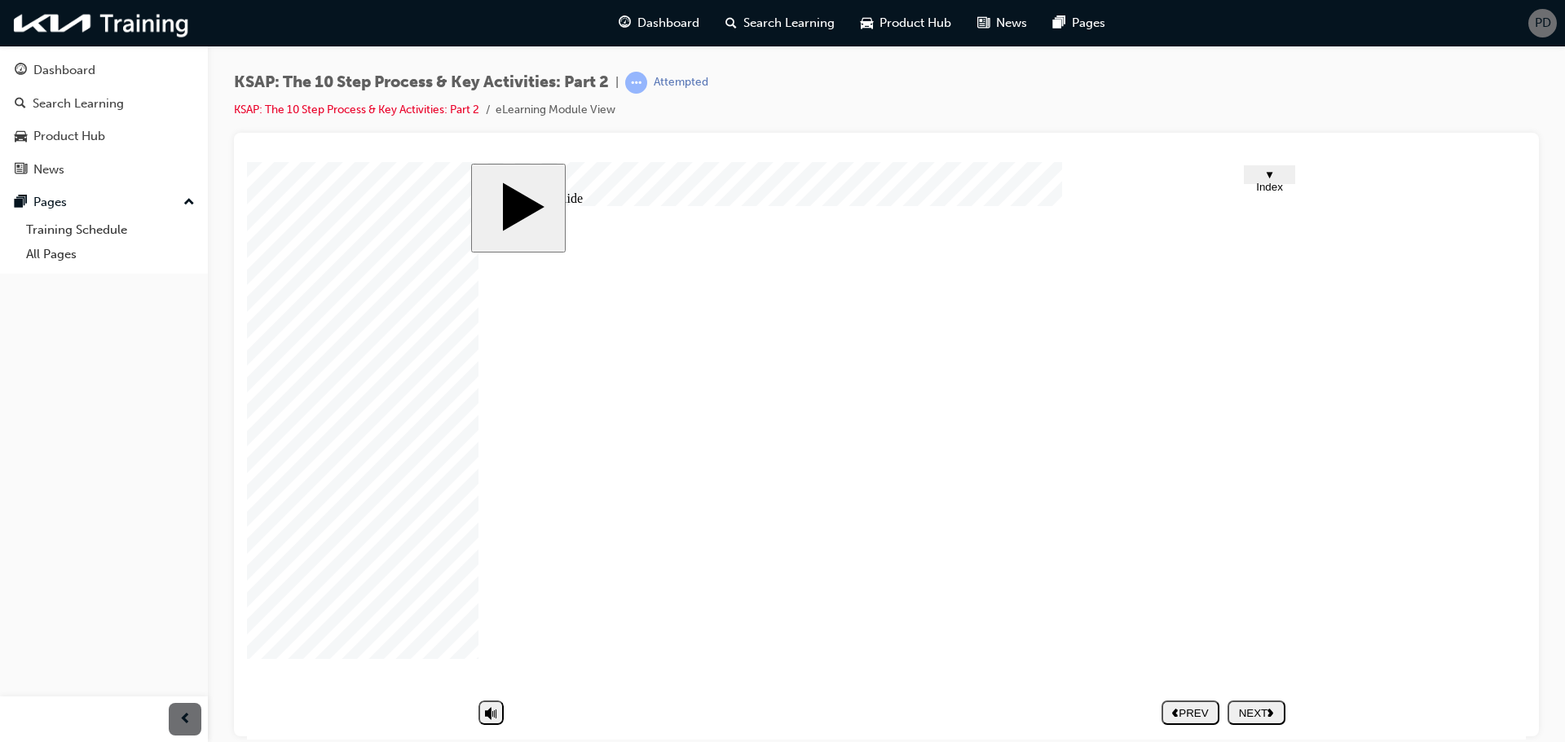
click at [1248, 706] on div "NEXT" at bounding box center [1256, 712] width 45 height 12
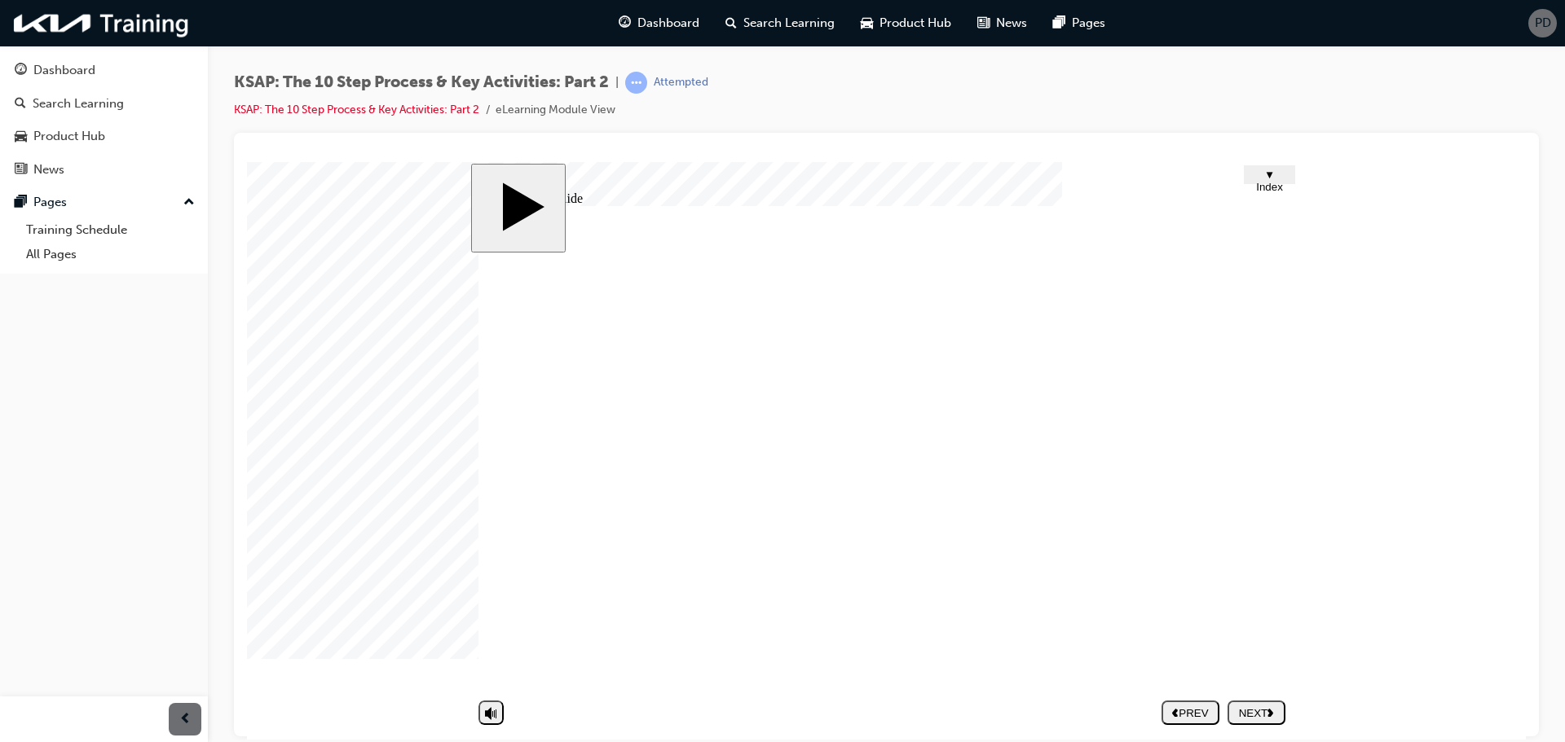
click at [1252, 478] on div "Group 1 Round Same Side Corner 2 Round Same Side Corner 1 2 Explain the Work Ca…" at bounding box center [885, 453] width 815 height 497
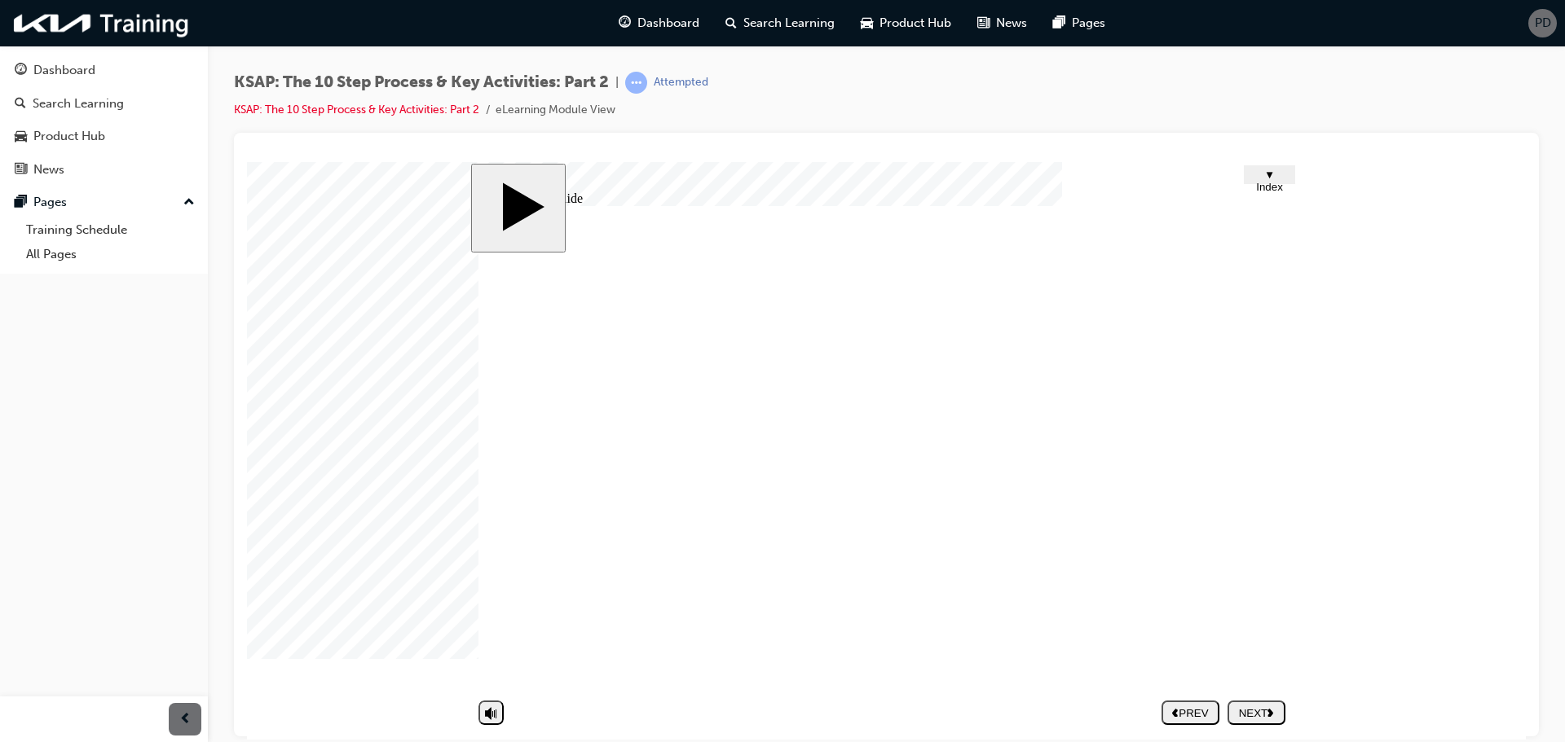
click at [1252, 478] on div "Group 1 Round Same Side Corner 2 Round Same Side Corner 1 4 Retrieving the Vehi…" at bounding box center [885, 453] width 815 height 497
click at [1270, 709] on polygon "next" at bounding box center [1270, 712] width 6 height 8
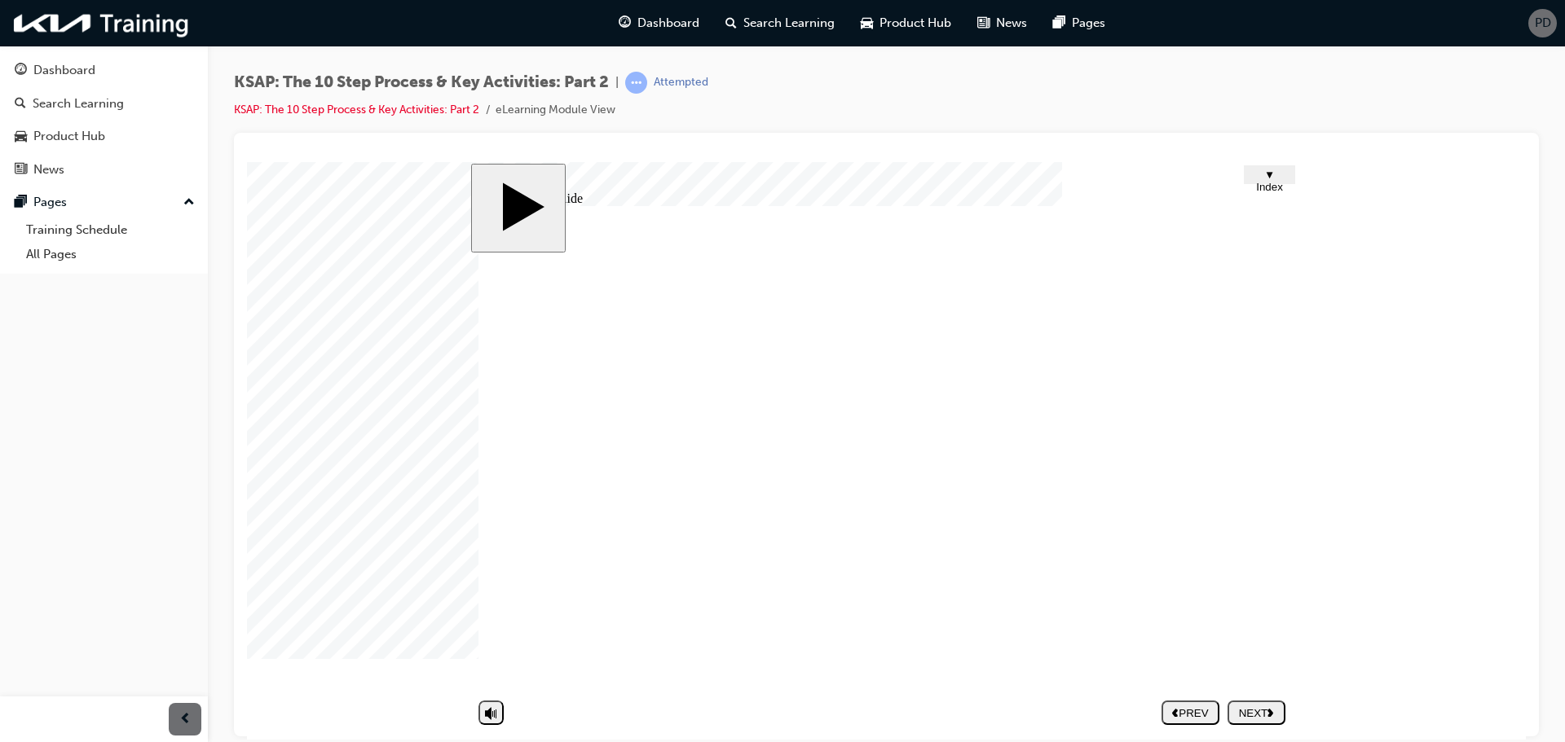
click at [1273, 711] on polygon "next" at bounding box center [1270, 712] width 6 height 8
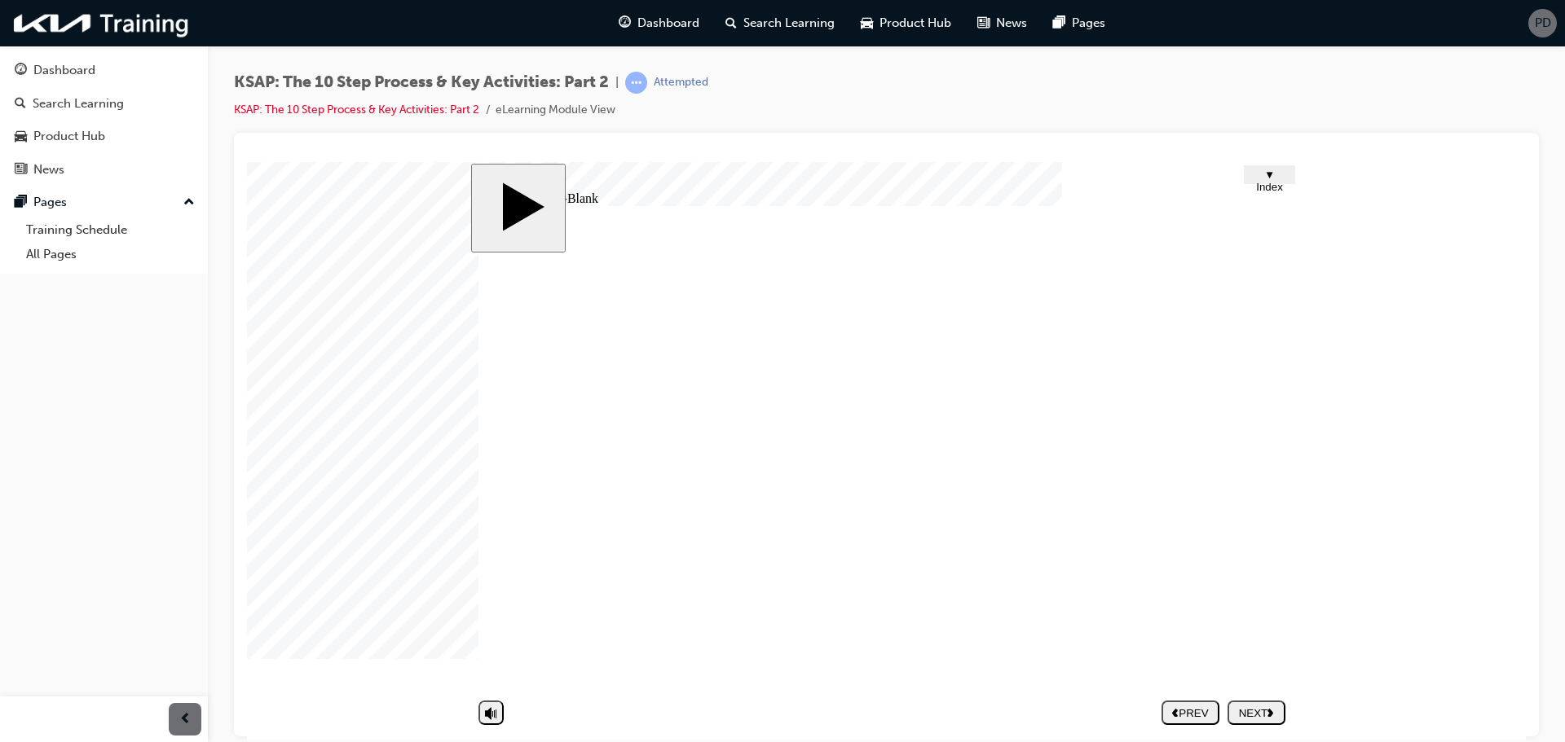
type textarea "P"
type textarea "Po"
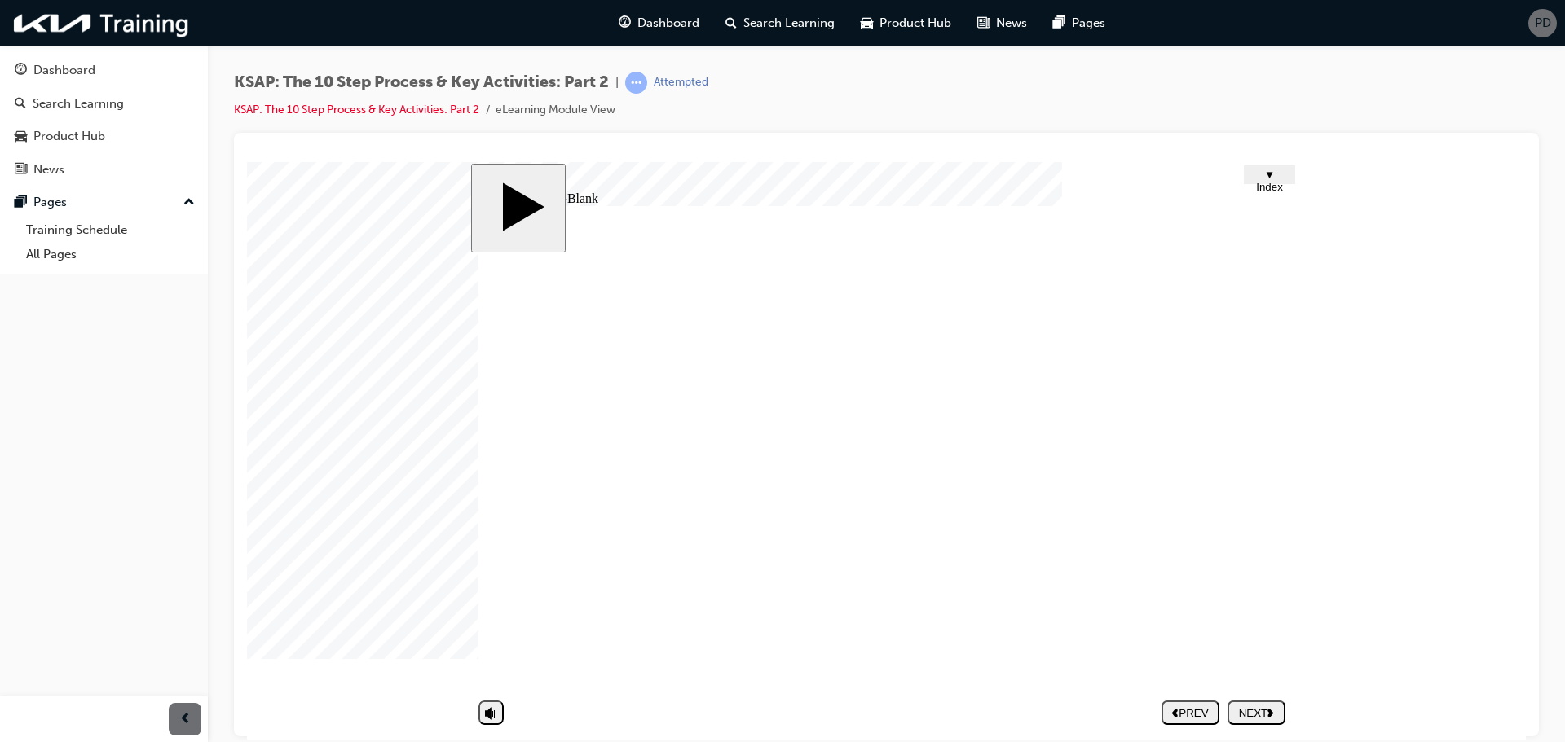
type textarea "Po"
type textarea "P"
type textarea "Ph"
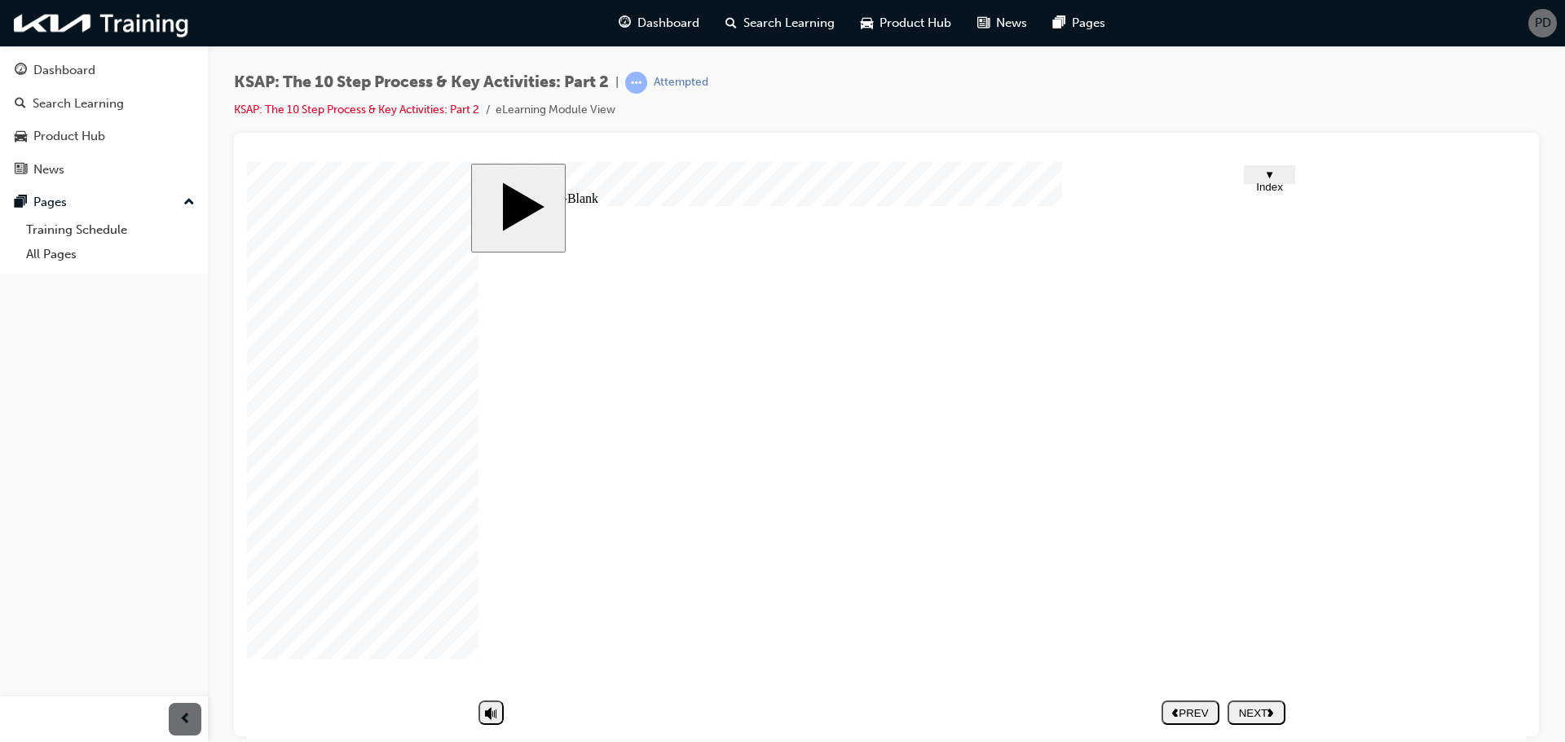
type textarea "Pho"
type textarea "Phon"
type textarea "Phone"
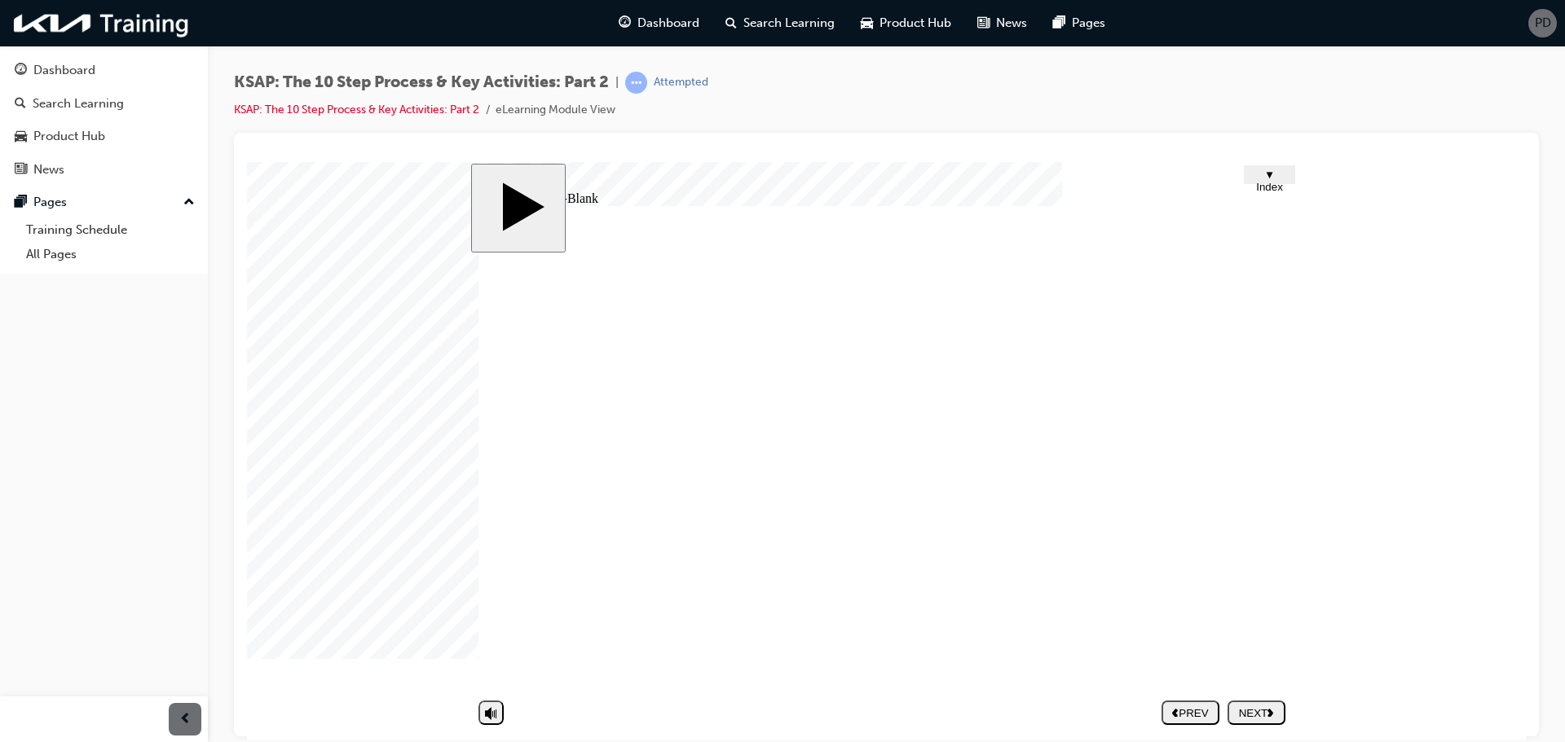
type textarea "Phone"
type textarea "Phone C"
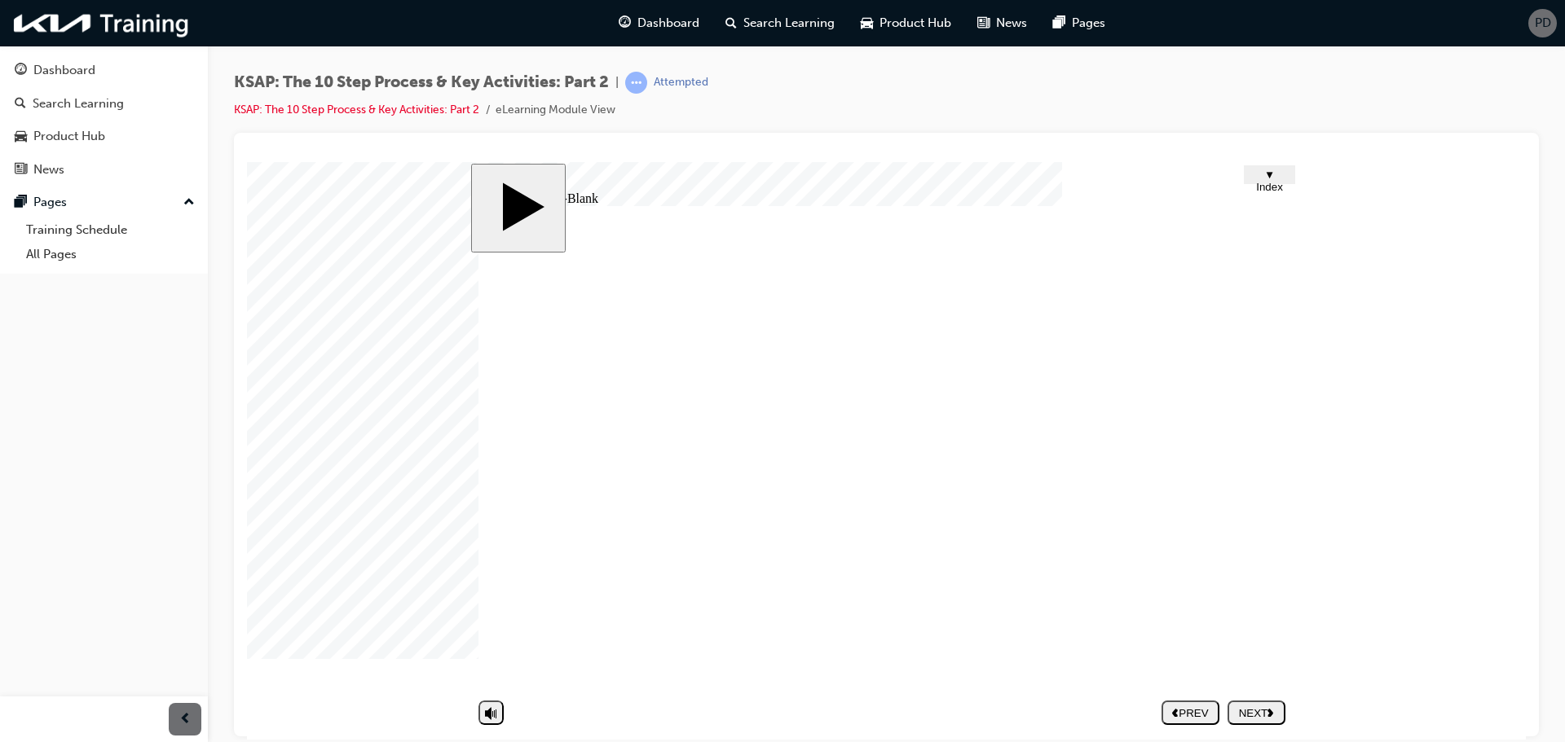
type textarea "Phone Ca"
type textarea "Phone Cal"
type textarea "Phone Call"
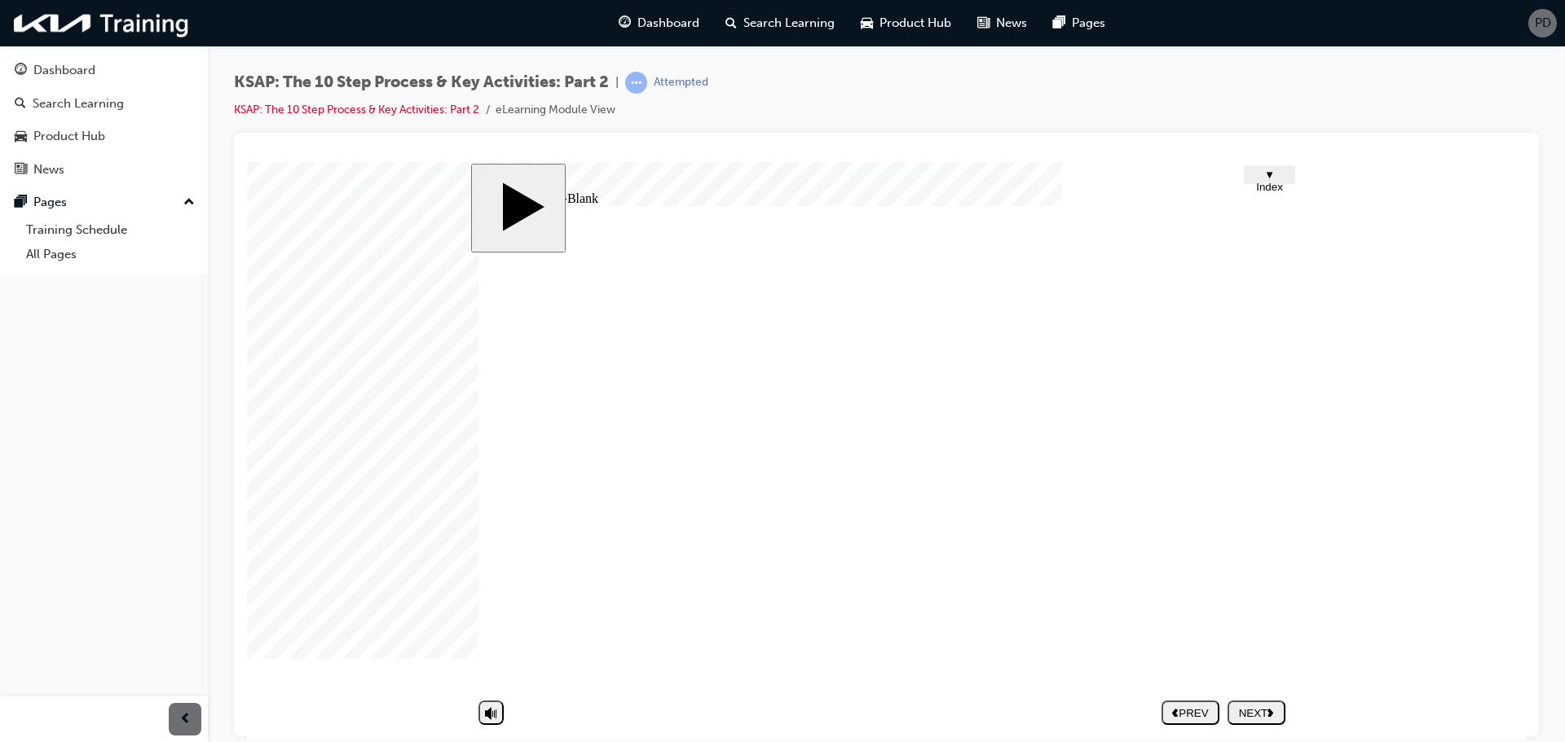
type textarea "Phone Call"
type textarea "Phone Calls"
type textarea "Phone Calls,"
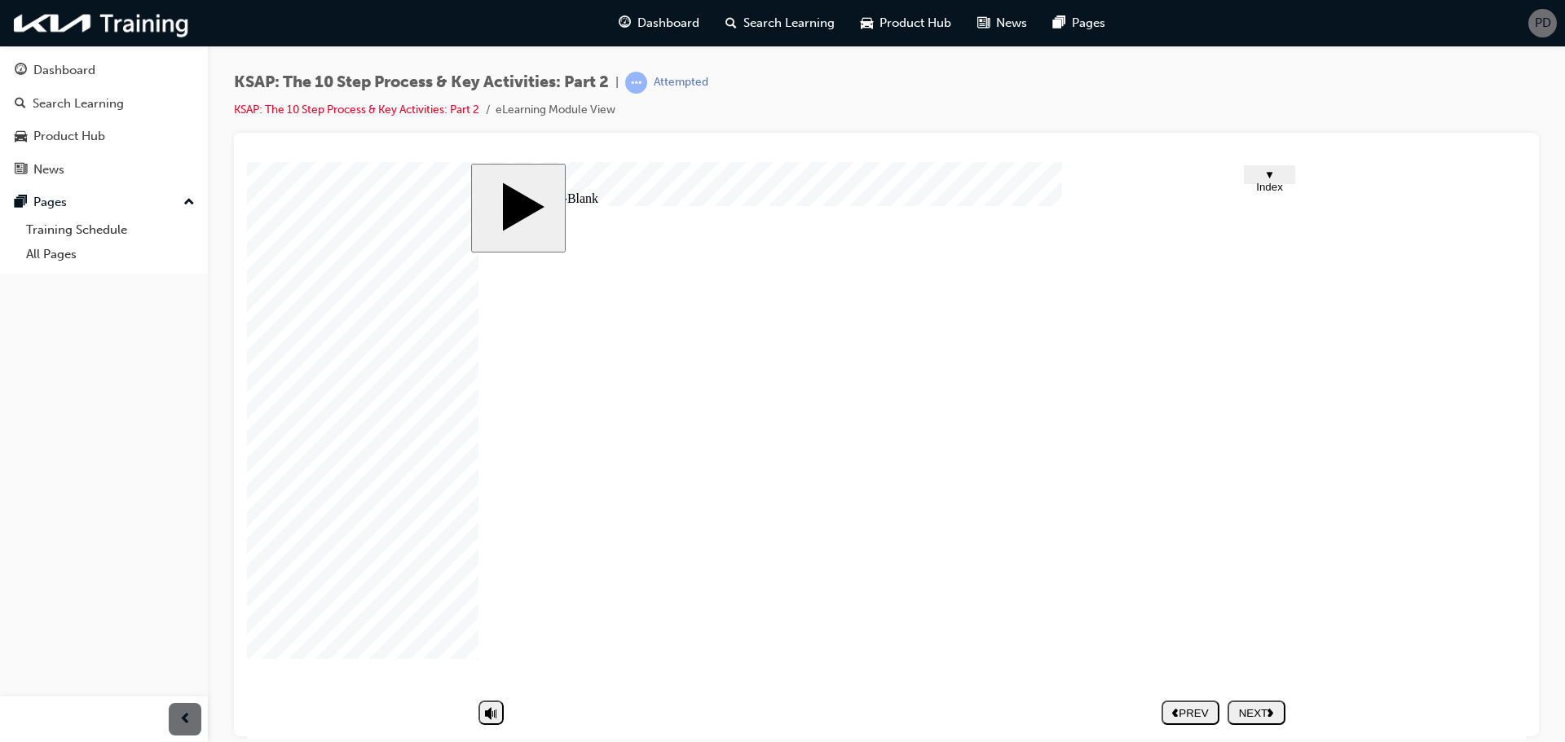
type textarea "Phone Calls,"
type textarea "Phone Calls, E"
type textarea "Phone Calls, Em"
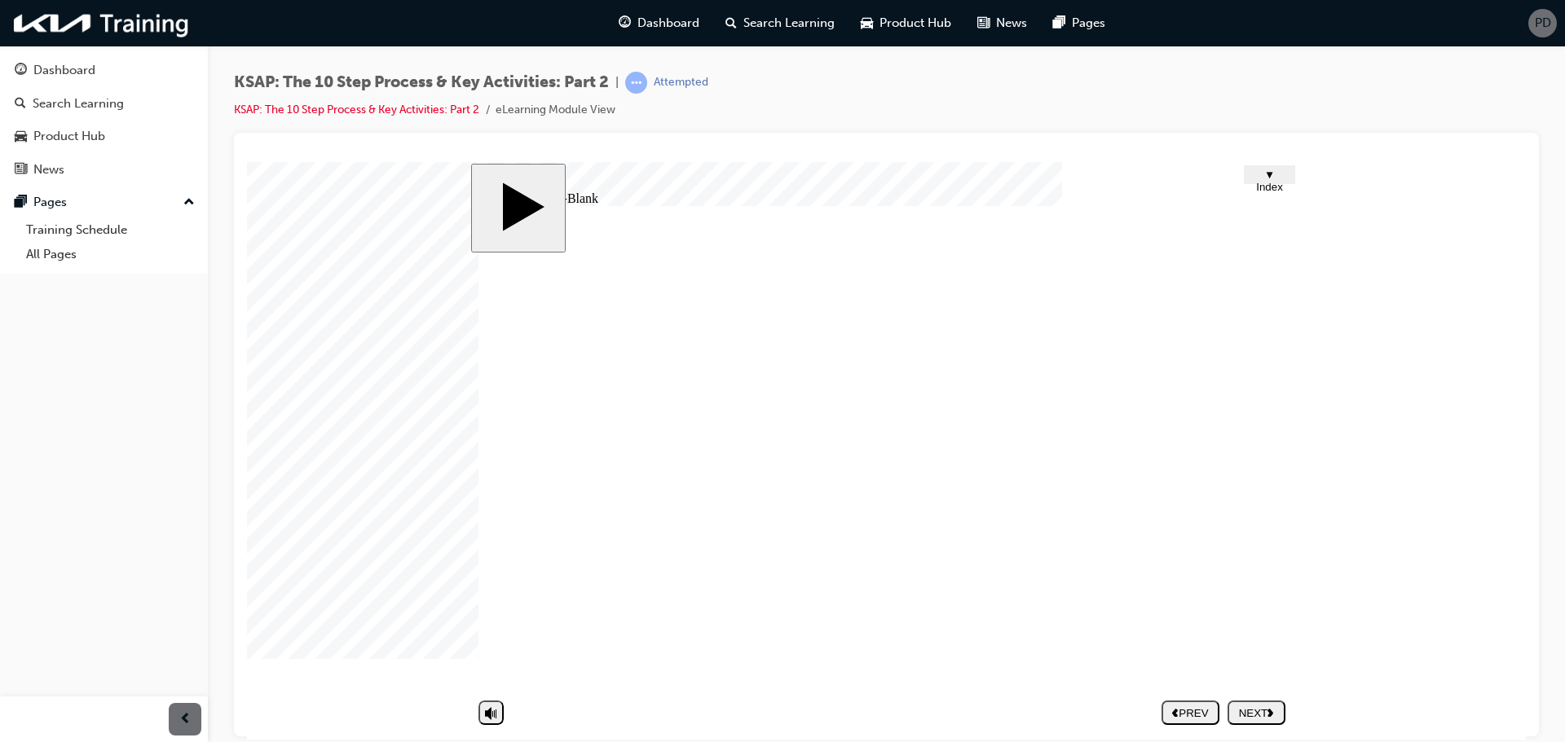
type textarea "Phone Calls, Em"
type textarea "Phone Calls, Ema"
type textarea "Phone Calls, Emai"
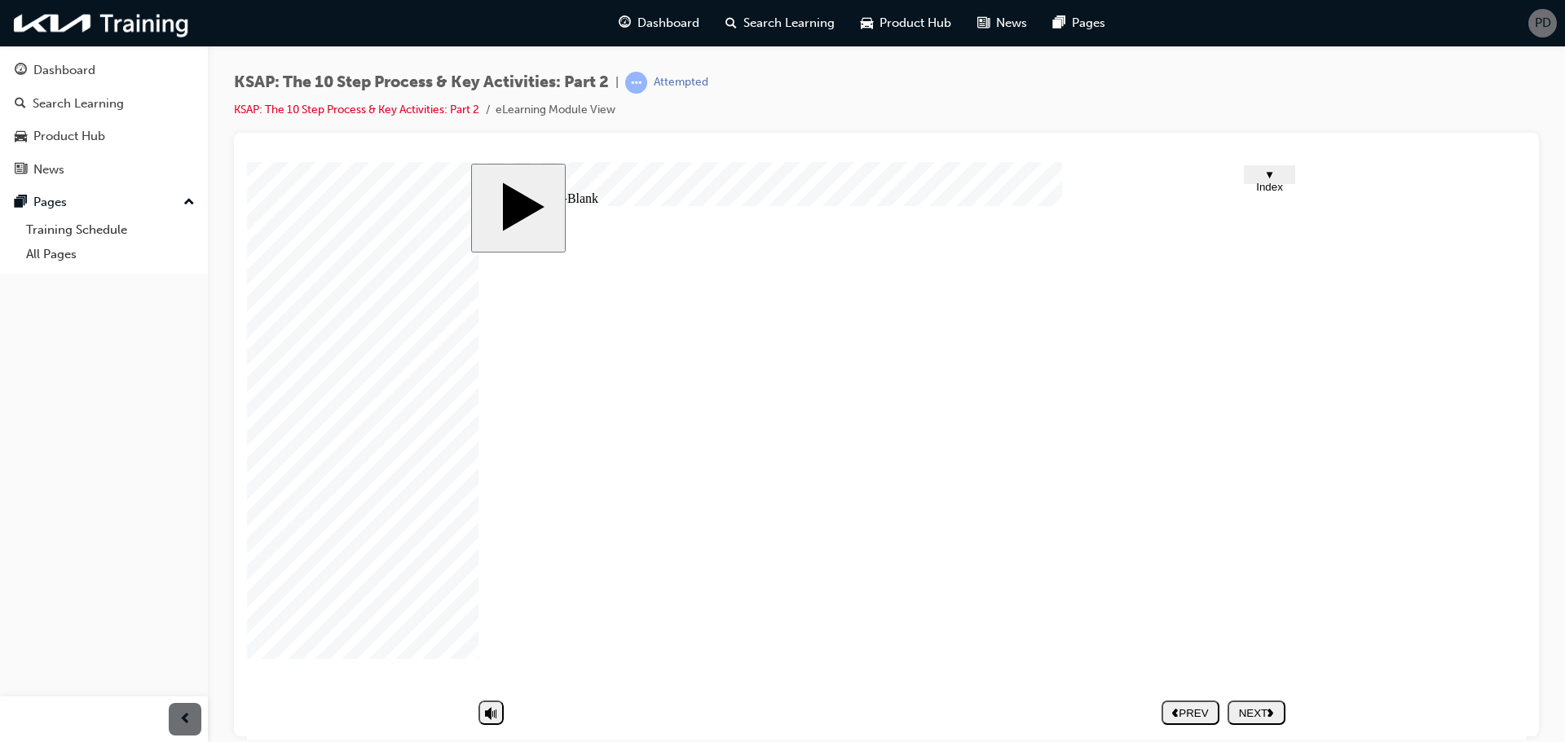
type textarea "Phone Calls, Email"
type textarea "Phone Calls, Emails"
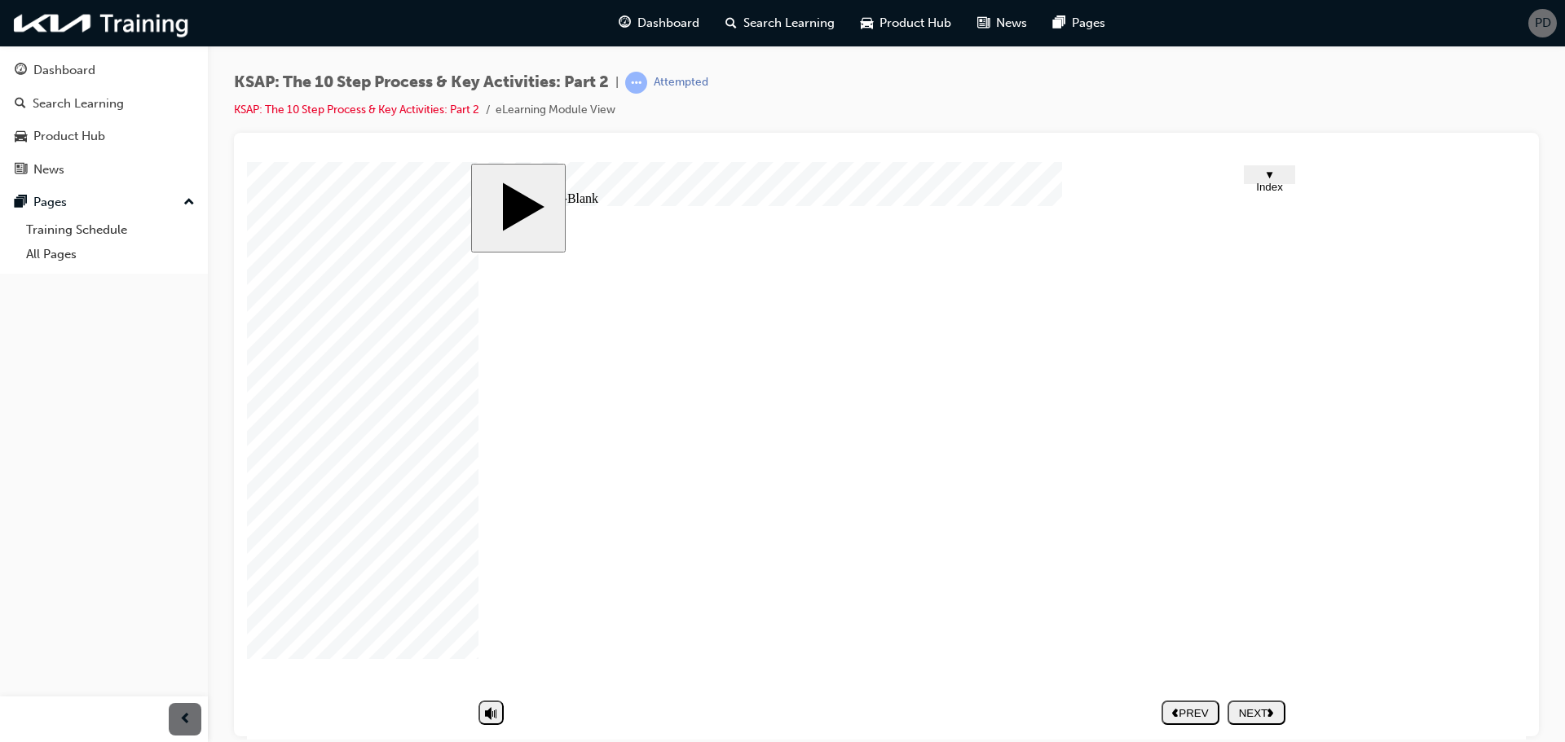
type textarea "Phone Calls Emails"
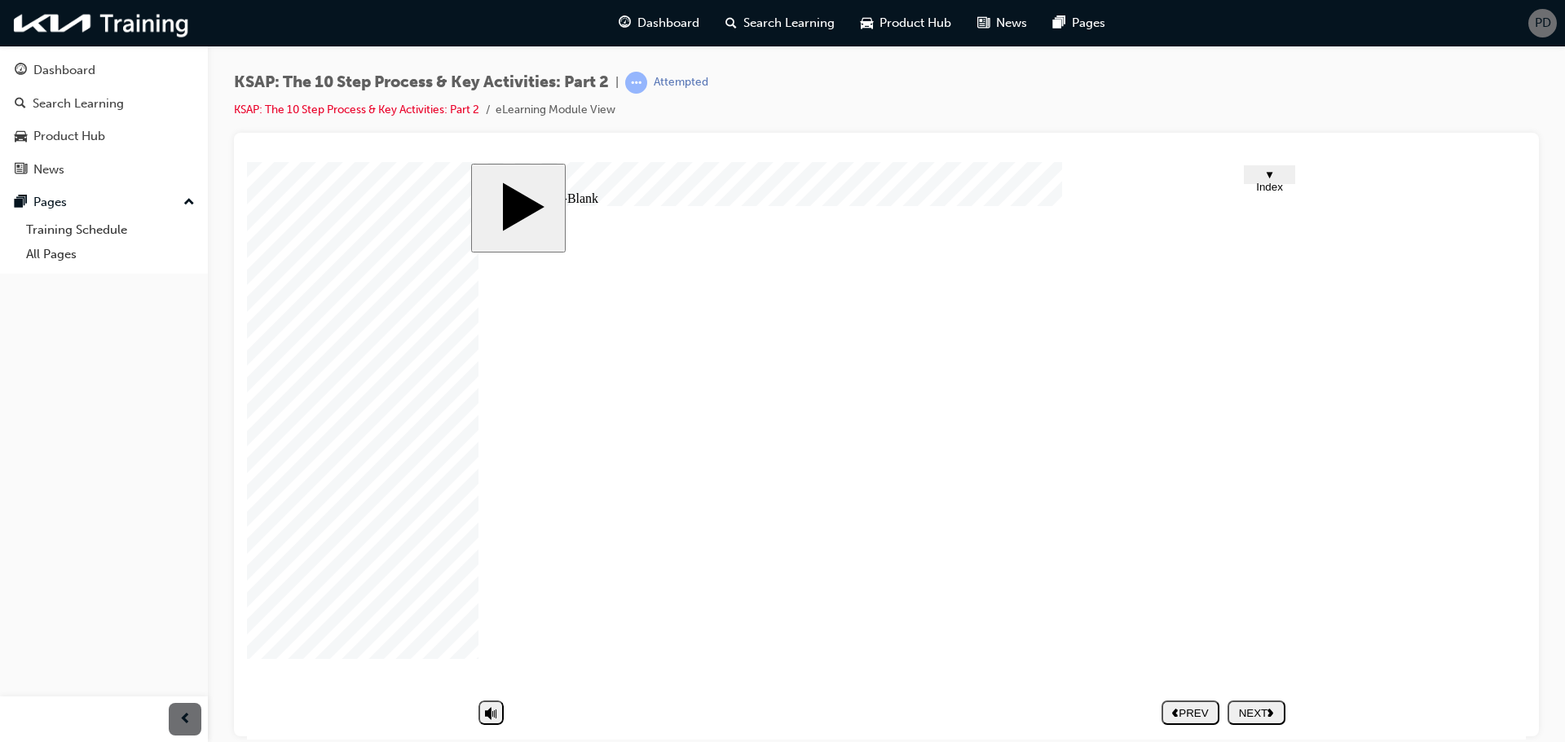
type textarea "Phone Calls Emails"
type textarea "Phone Calls a Emails"
type textarea "Phone Calls an Emails"
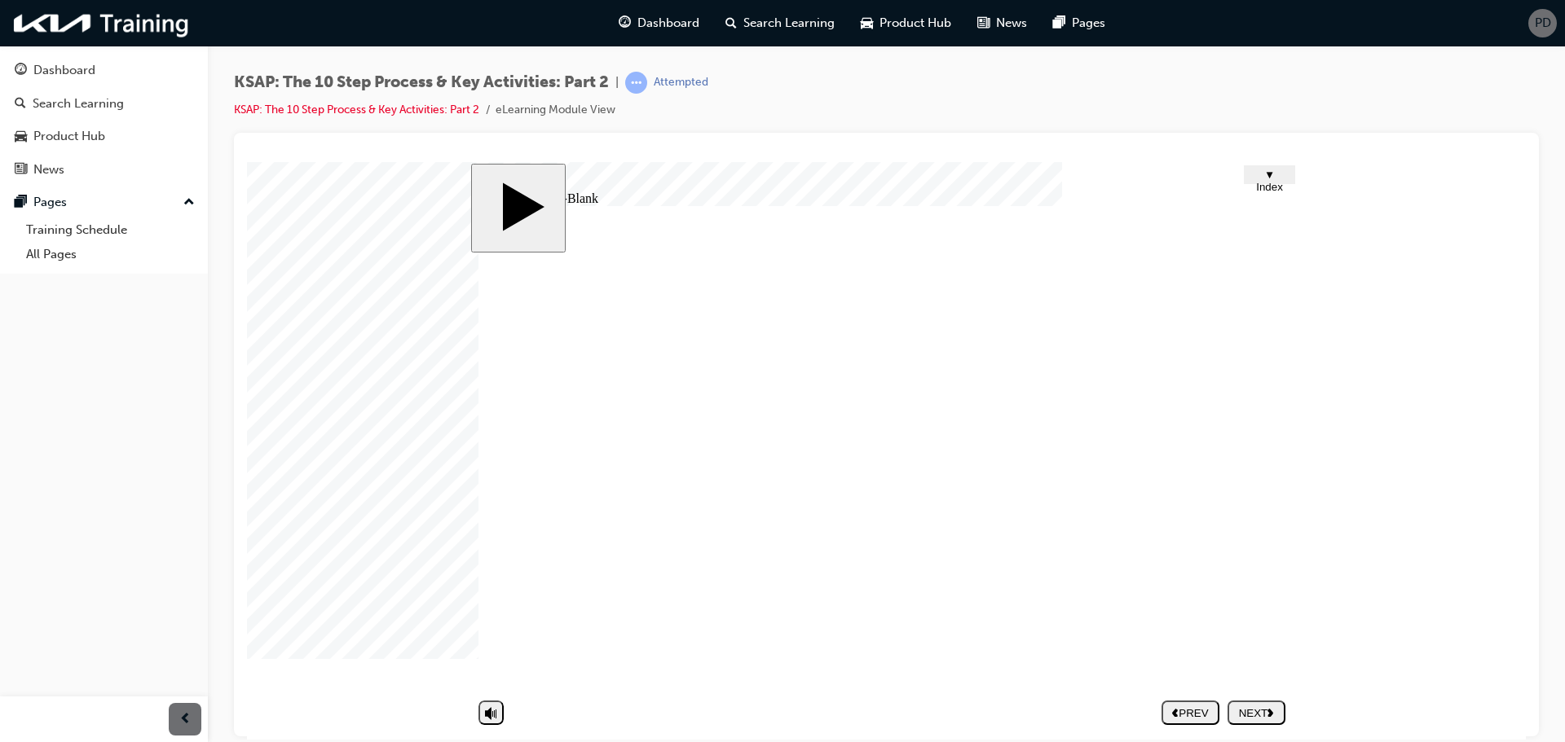
type textarea "Phone Calls and Emails"
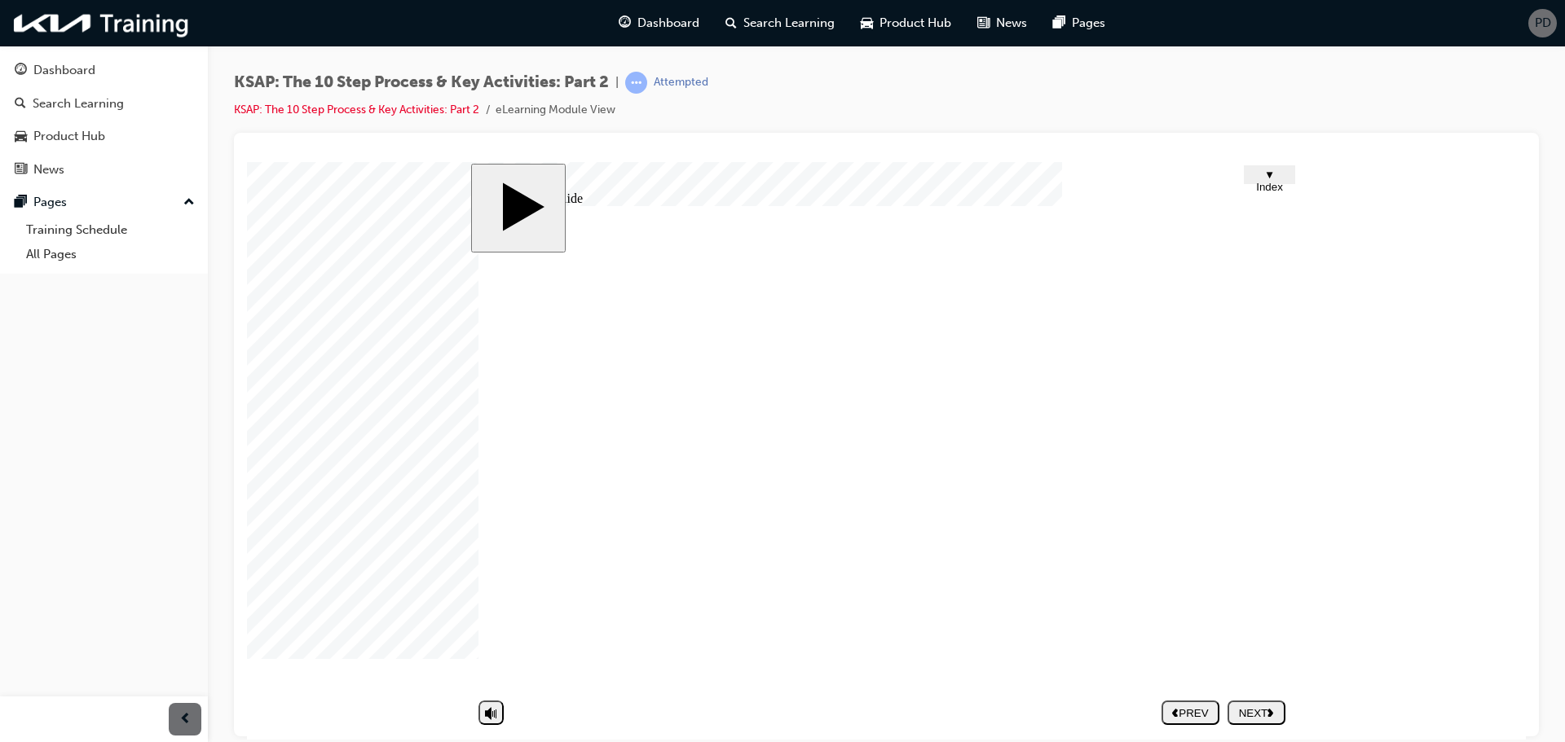
click at [1257, 711] on nav "PREV NEXT SUBMIT" at bounding box center [1223, 711] width 124 height 37
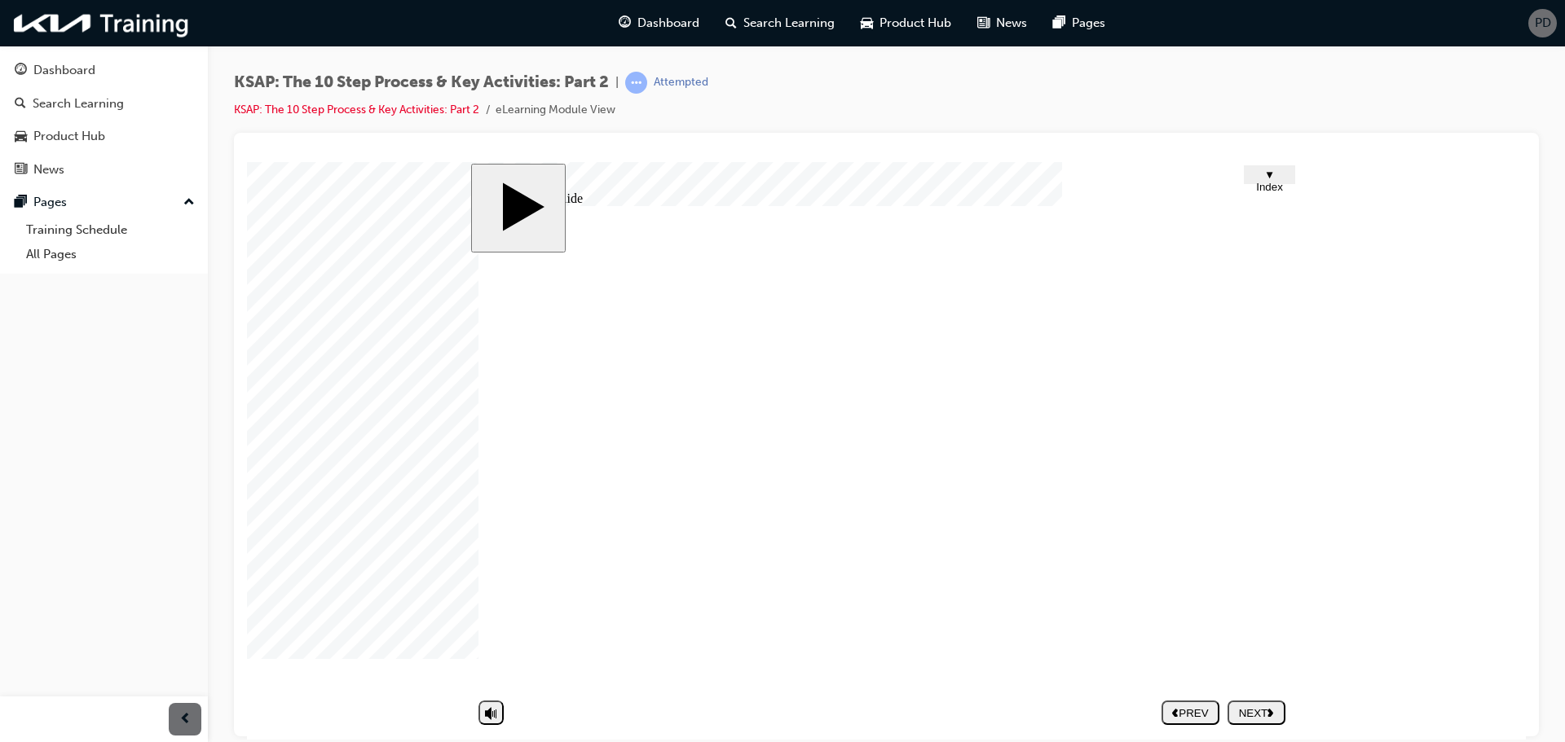
click at [1255, 710] on div "NEXT" at bounding box center [1256, 712] width 45 height 12
click at [1261, 706] on div "NEXT" at bounding box center [1256, 712] width 45 height 12
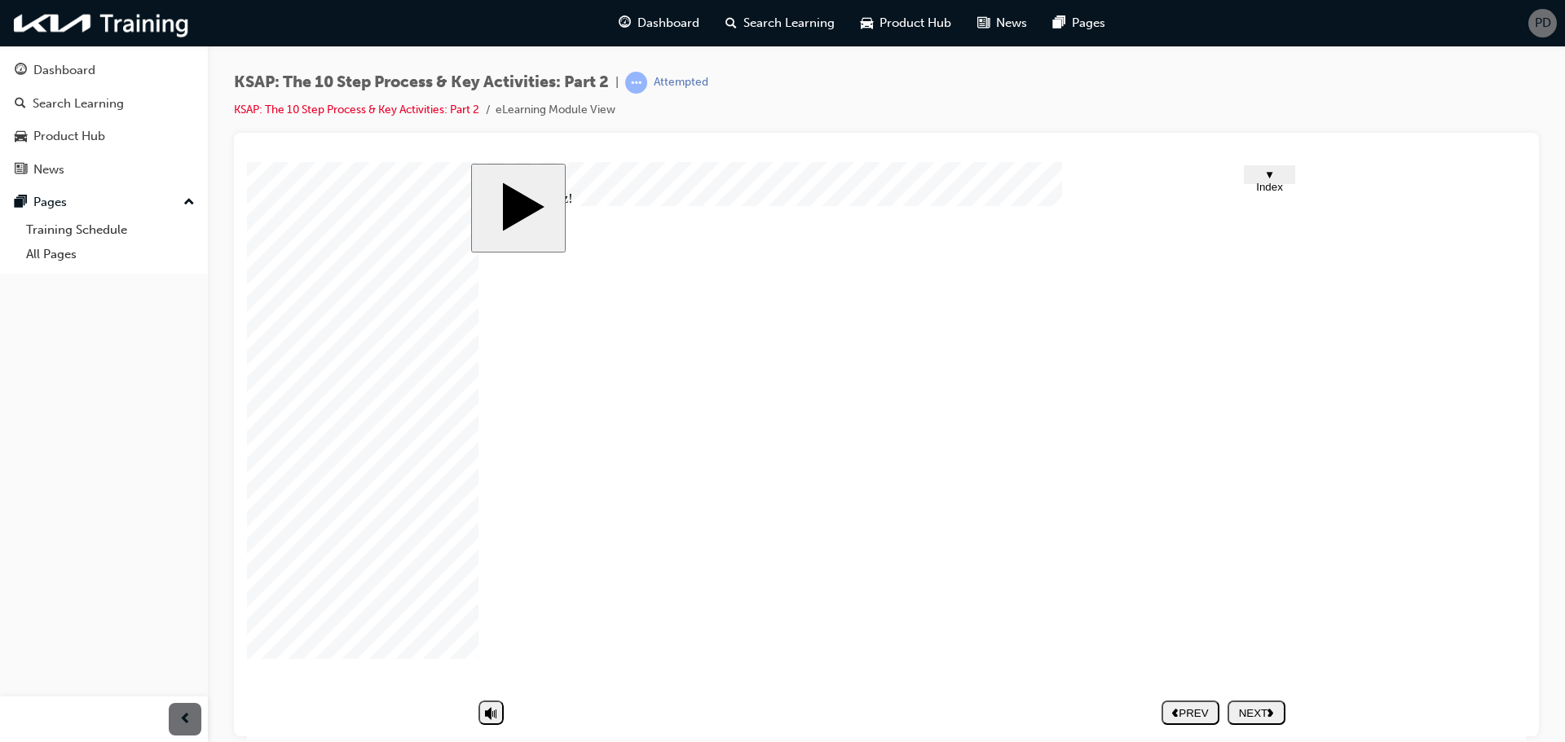
drag, startPoint x: 1259, startPoint y: 439, endPoint x: 1260, endPoint y: 460, distance: 20.4
